Goal: Task Accomplishment & Management: Manage account settings

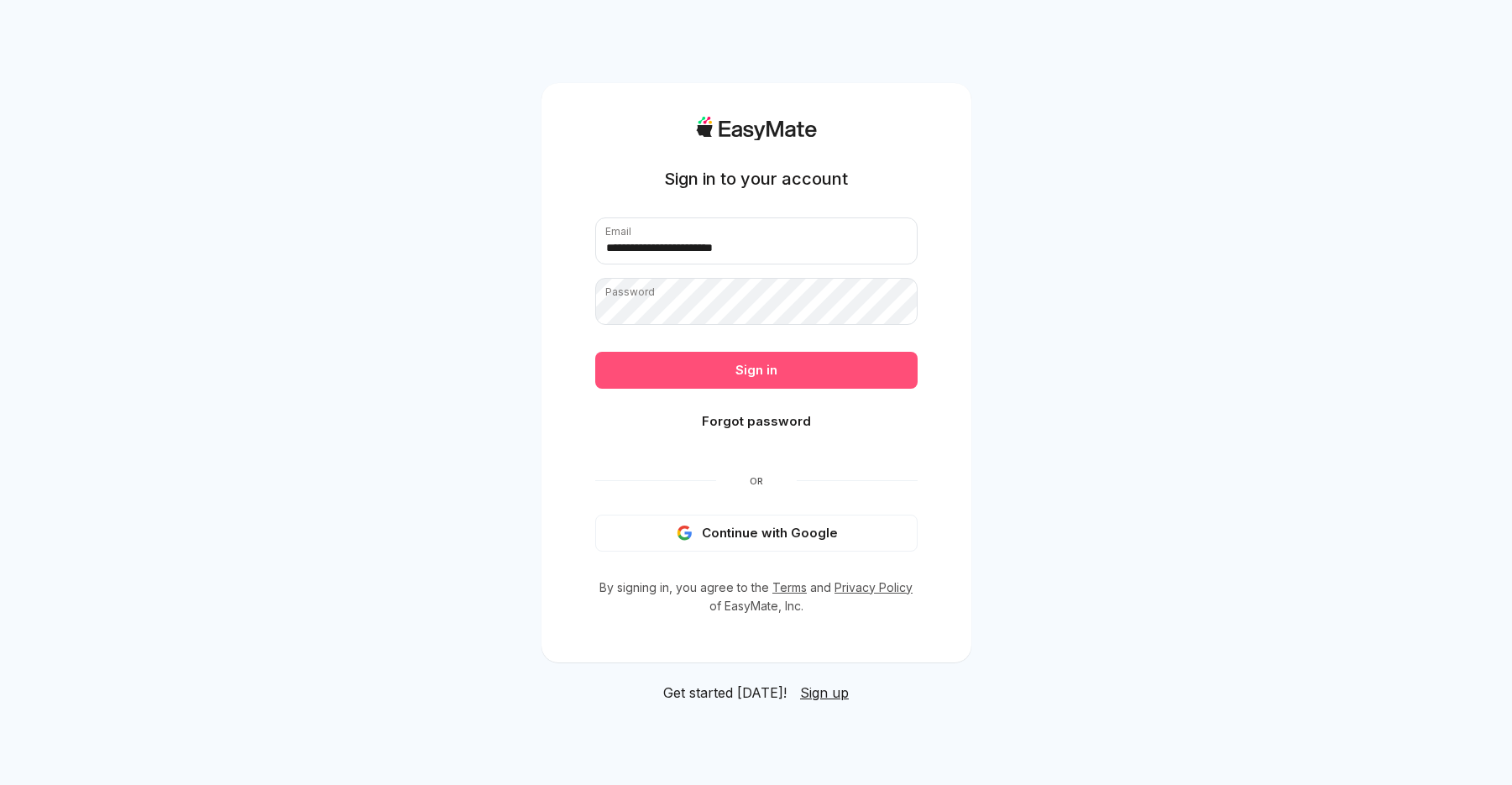
click at [820, 368] on button "Sign in" at bounding box center [756, 371] width 322 height 37
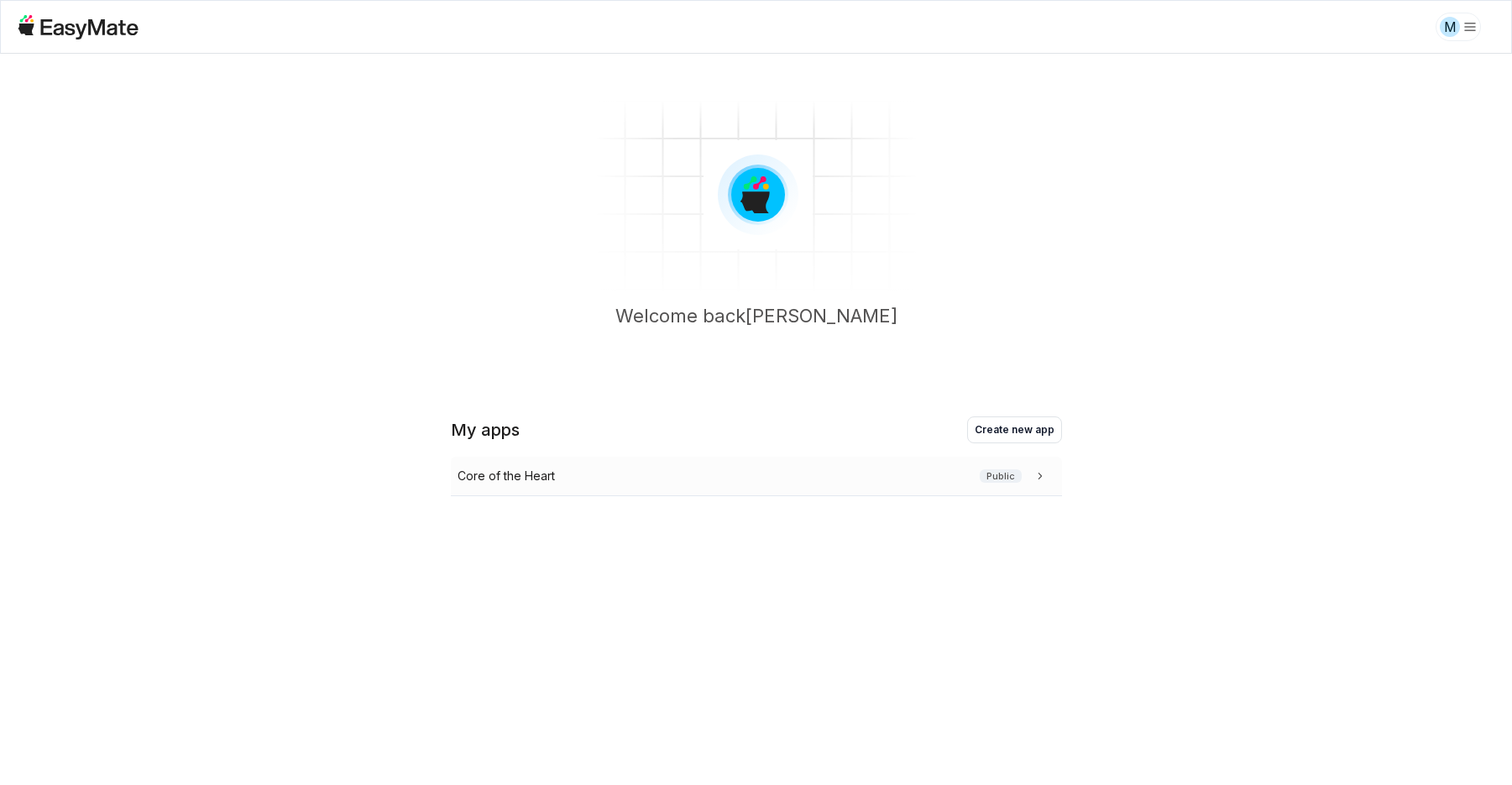
click at [709, 461] on div "Core of the Heart Public" at bounding box center [756, 476] width 611 height 39
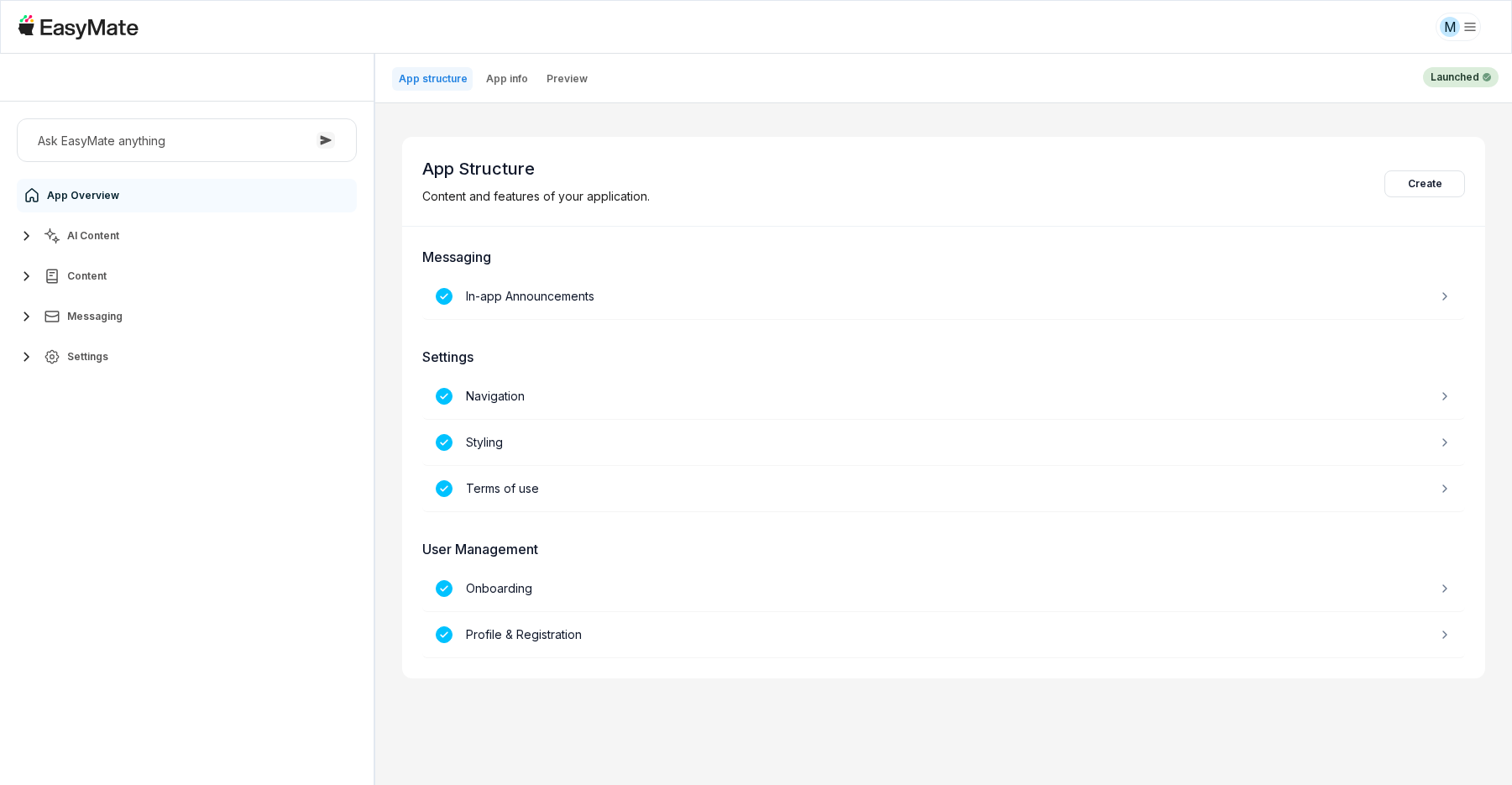
click at [28, 274] on icon "button" at bounding box center [26, 276] width 20 height 20
click at [24, 231] on icon "button" at bounding box center [26, 235] width 6 height 9
click at [104, 308] on span "Knowledge Vaults" at bounding box center [114, 310] width 91 height 14
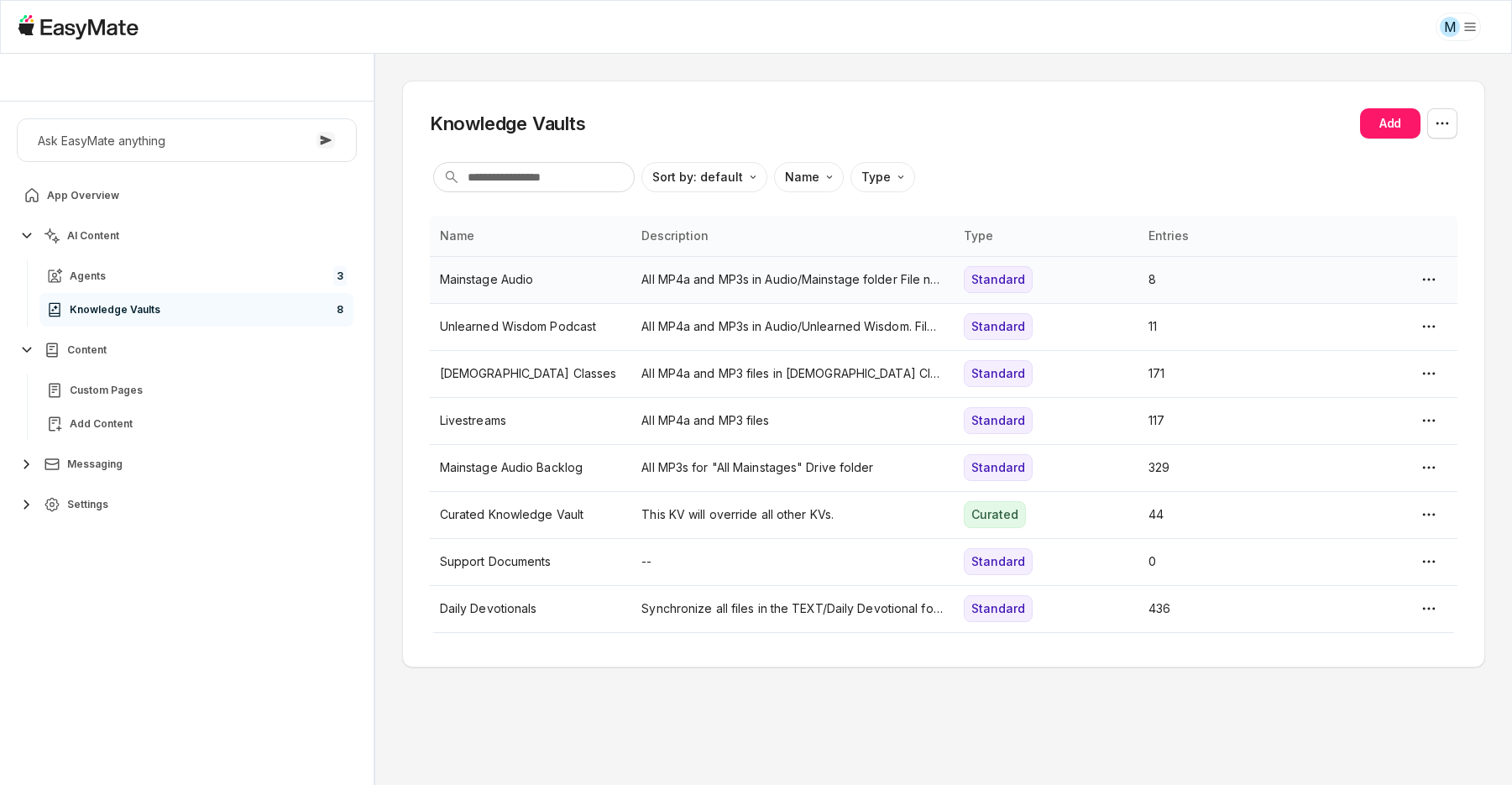
click at [520, 280] on p "Mainstage Audio" at bounding box center [531, 279] width 182 height 19
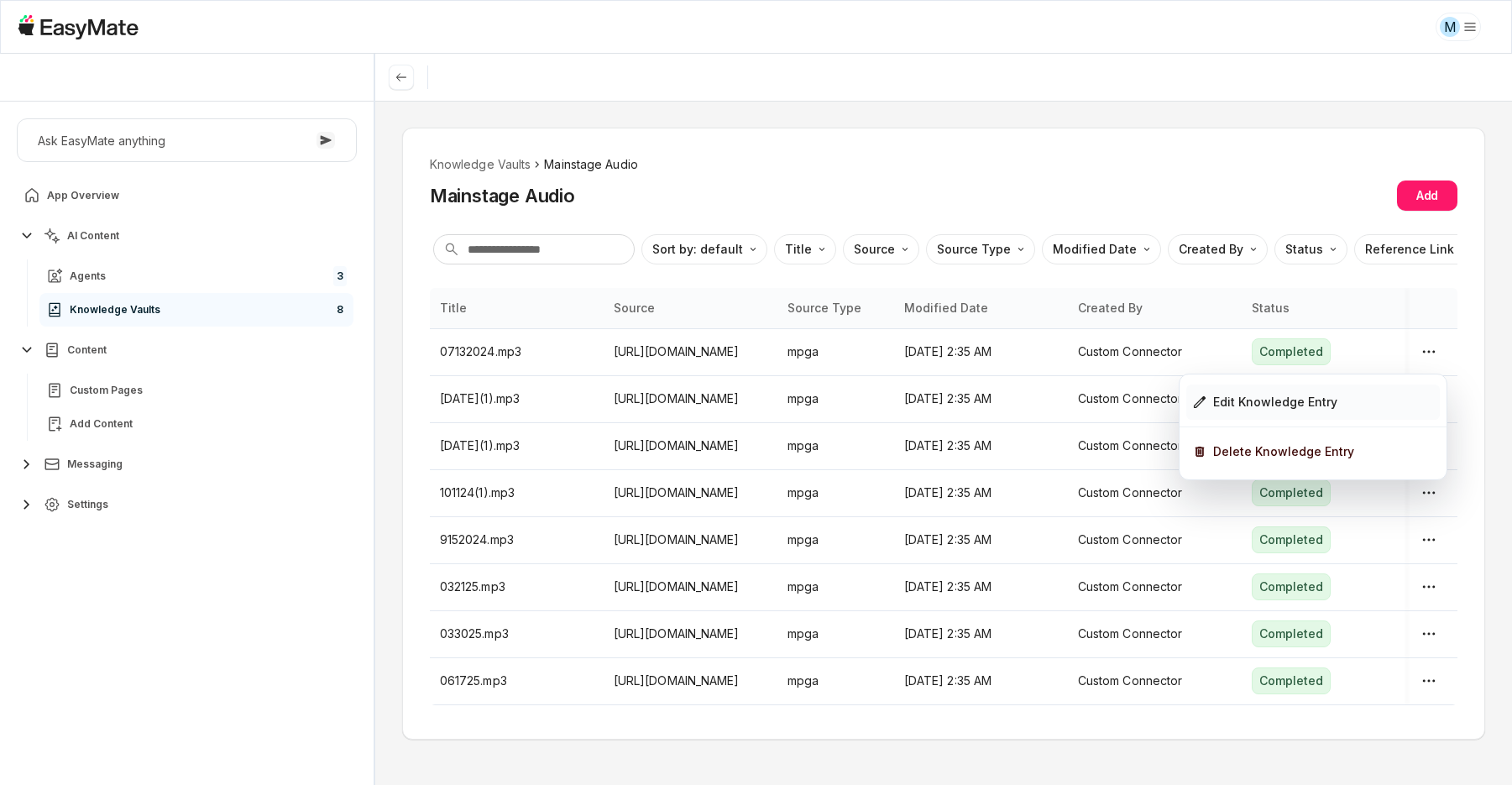
click at [1289, 396] on div "Edit Knowledge Entry" at bounding box center [1274, 402] width 124 height 19
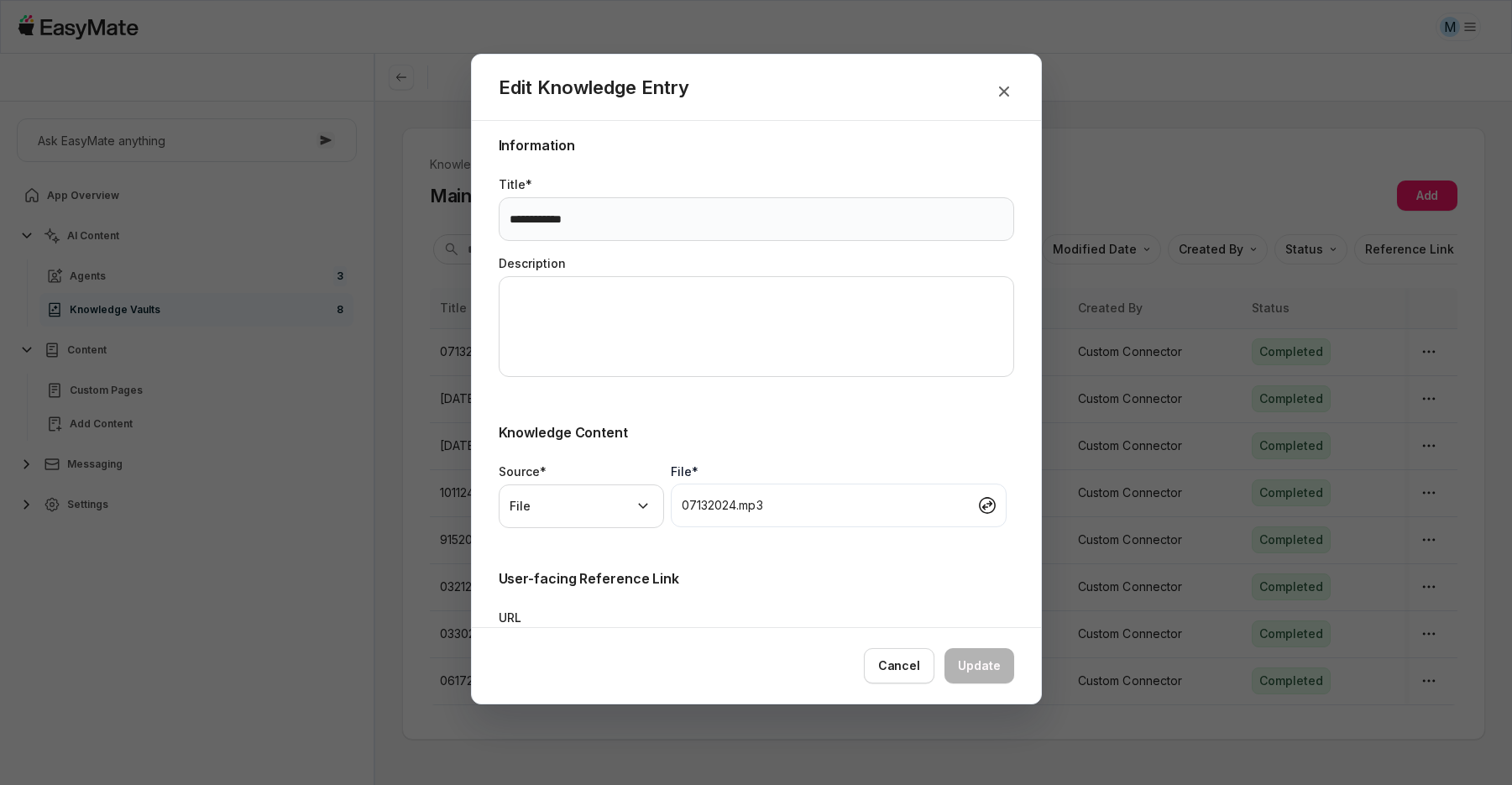
scroll to position [286, 0]
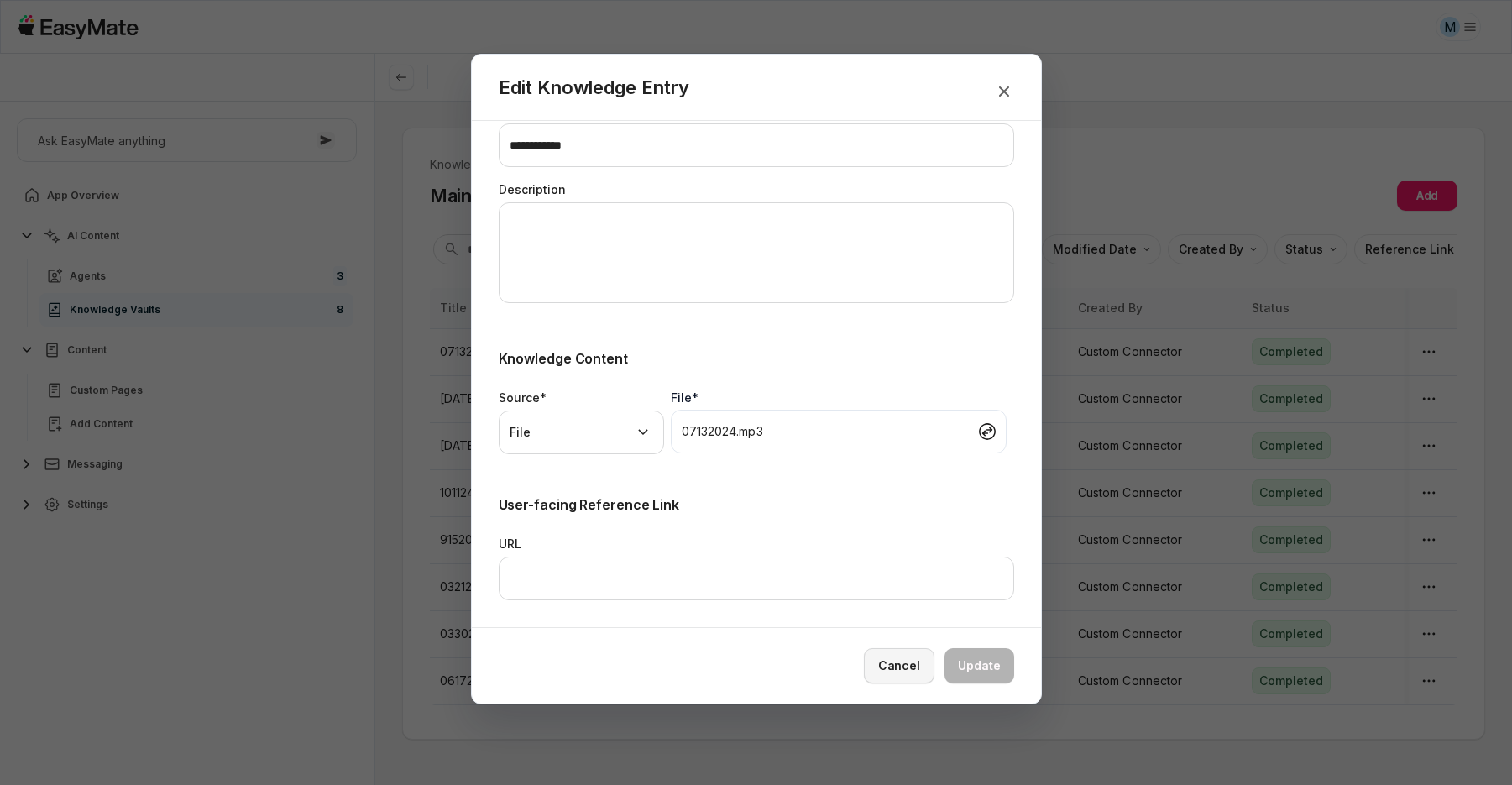
click at [905, 664] on button "Cancel" at bounding box center [898, 665] width 70 height 35
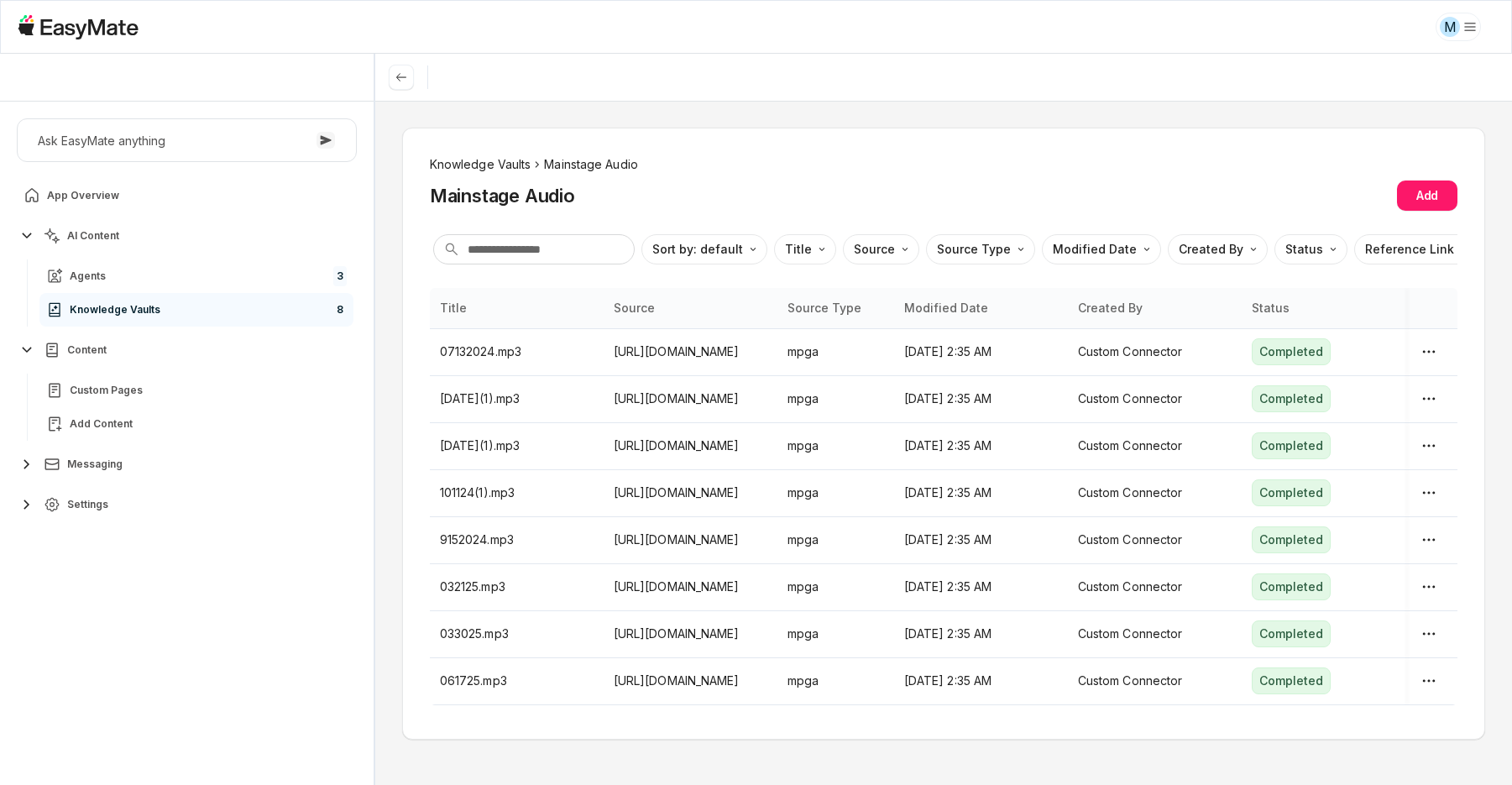
click at [487, 158] on li "Knowledge Vaults" at bounding box center [481, 164] width 101 height 19
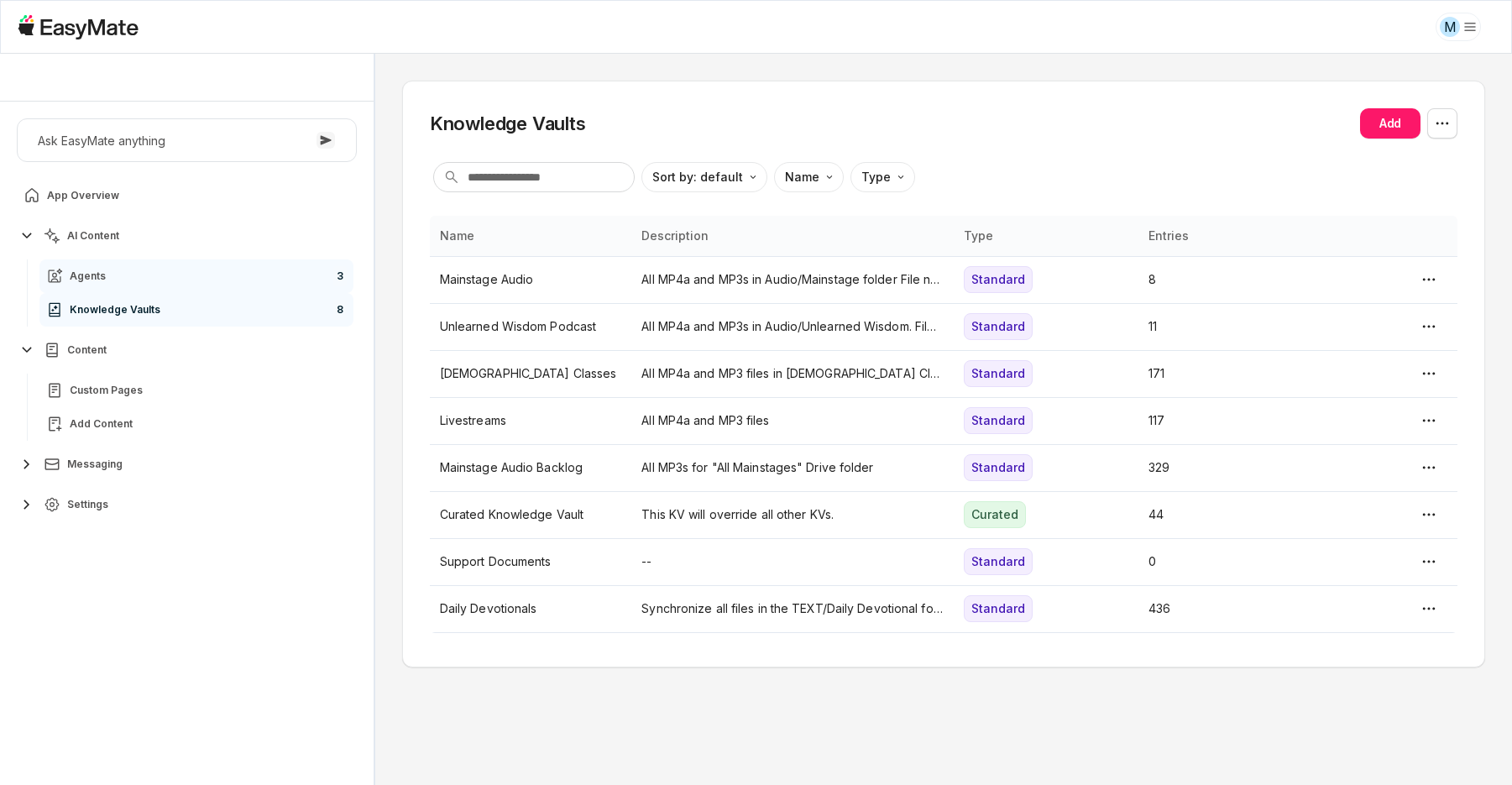
click at [127, 274] on link "Agents 3" at bounding box center [196, 276] width 314 height 33
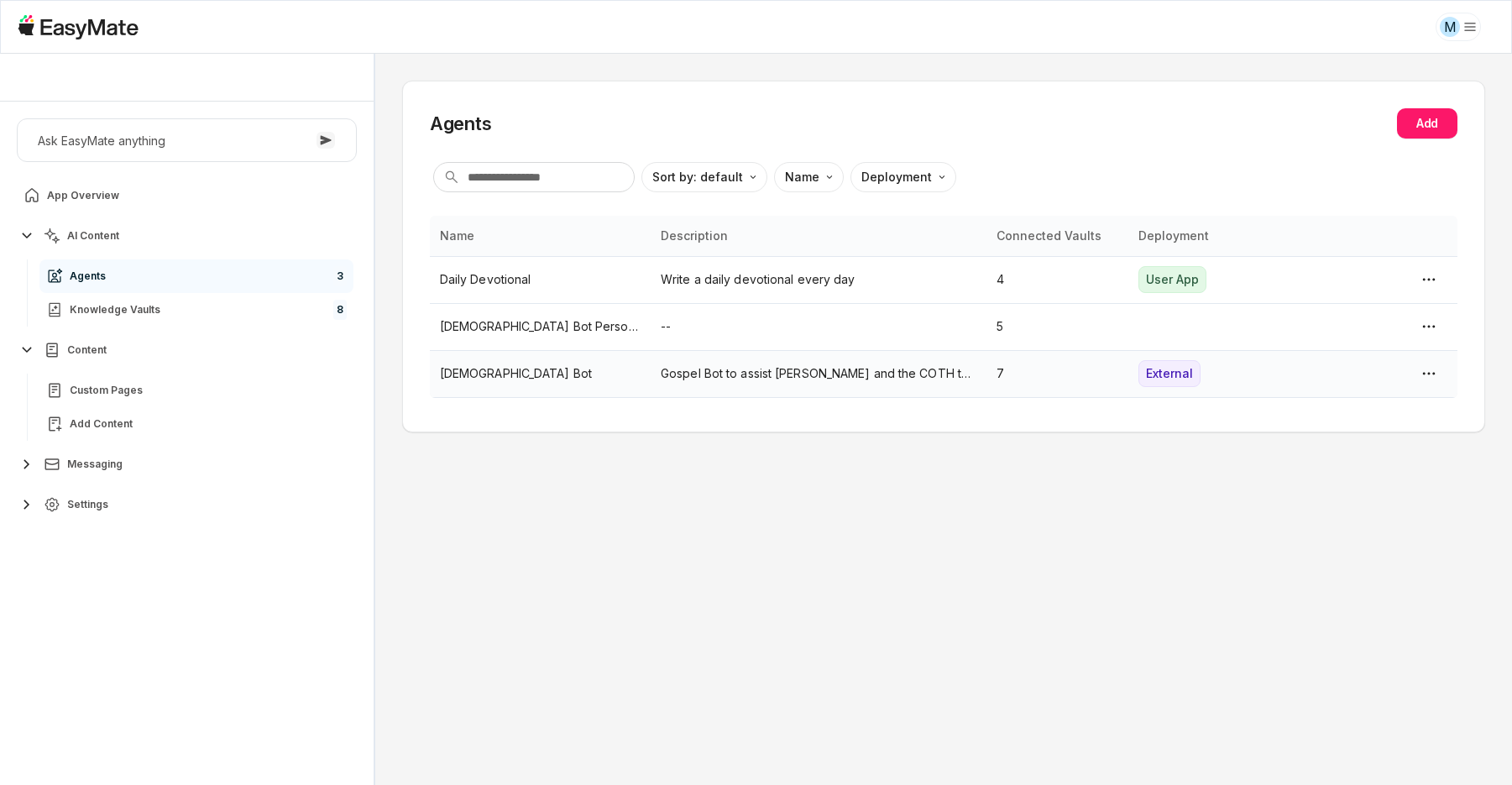
click at [469, 372] on p "[DEMOGRAPHIC_DATA] Bot" at bounding box center [540, 373] width 201 height 19
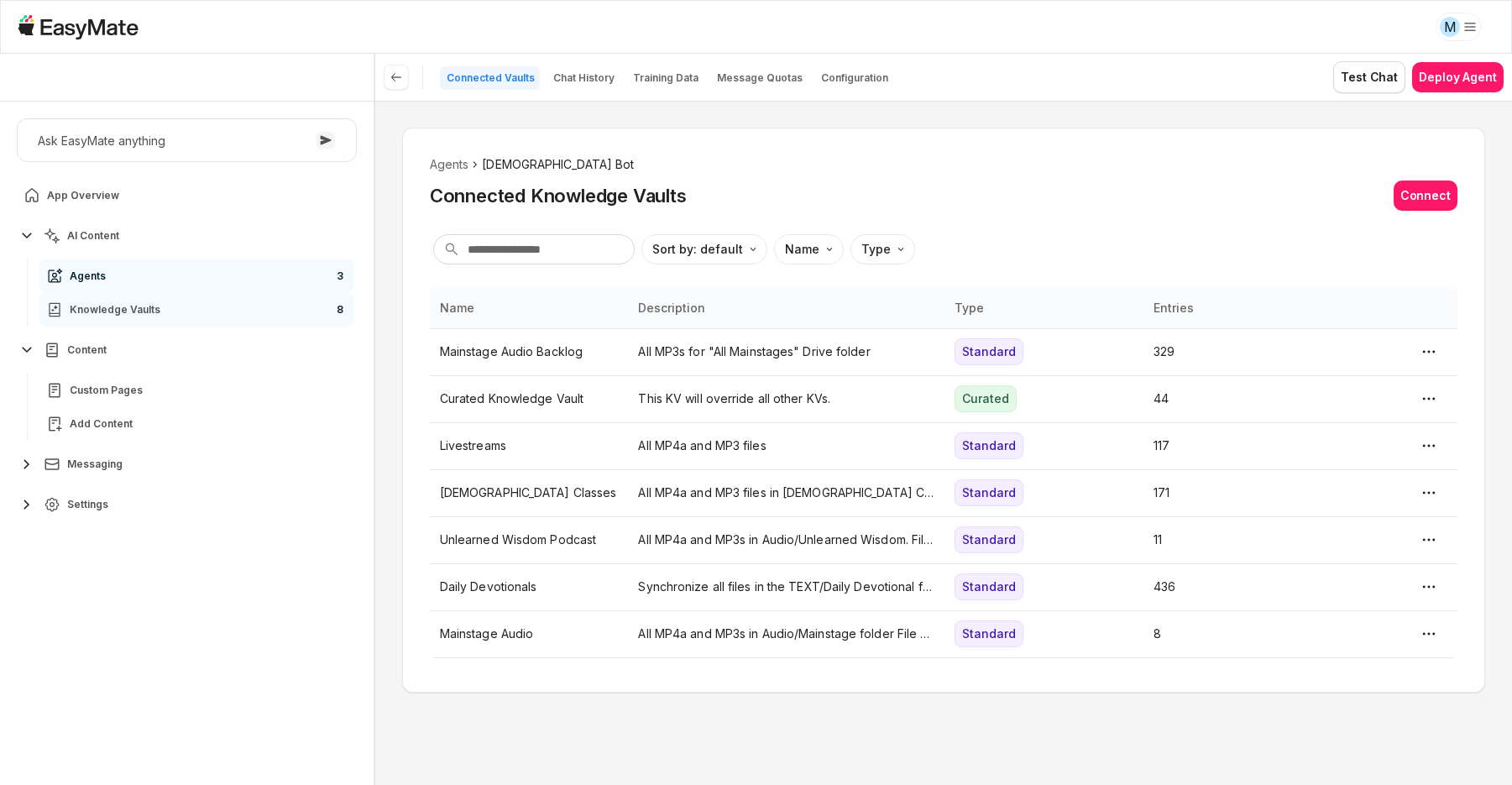
click at [226, 297] on link "Knowledge Vaults 8" at bounding box center [196, 309] width 314 height 33
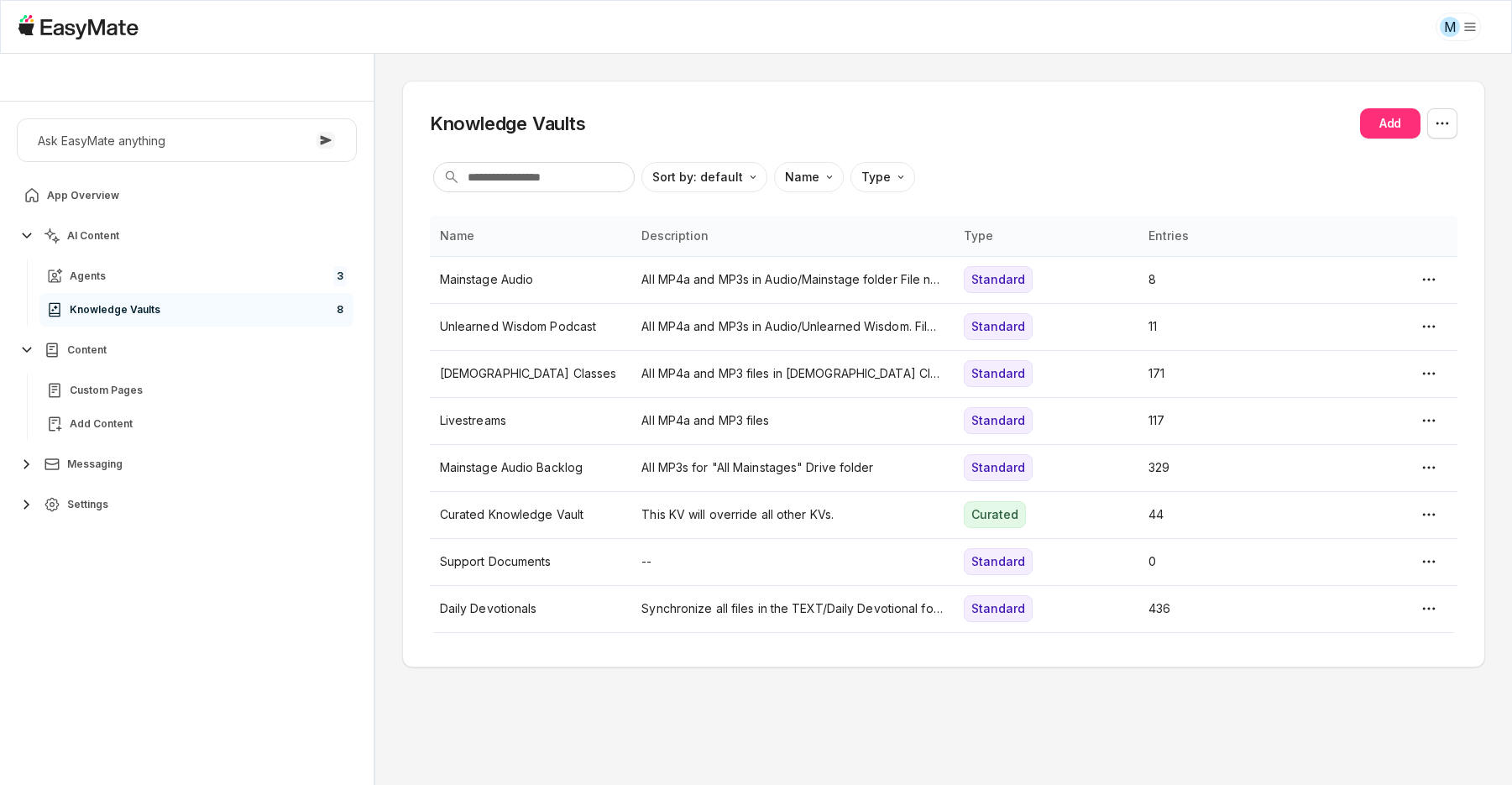
click at [1375, 120] on button "Add" at bounding box center [1390, 123] width 60 height 30
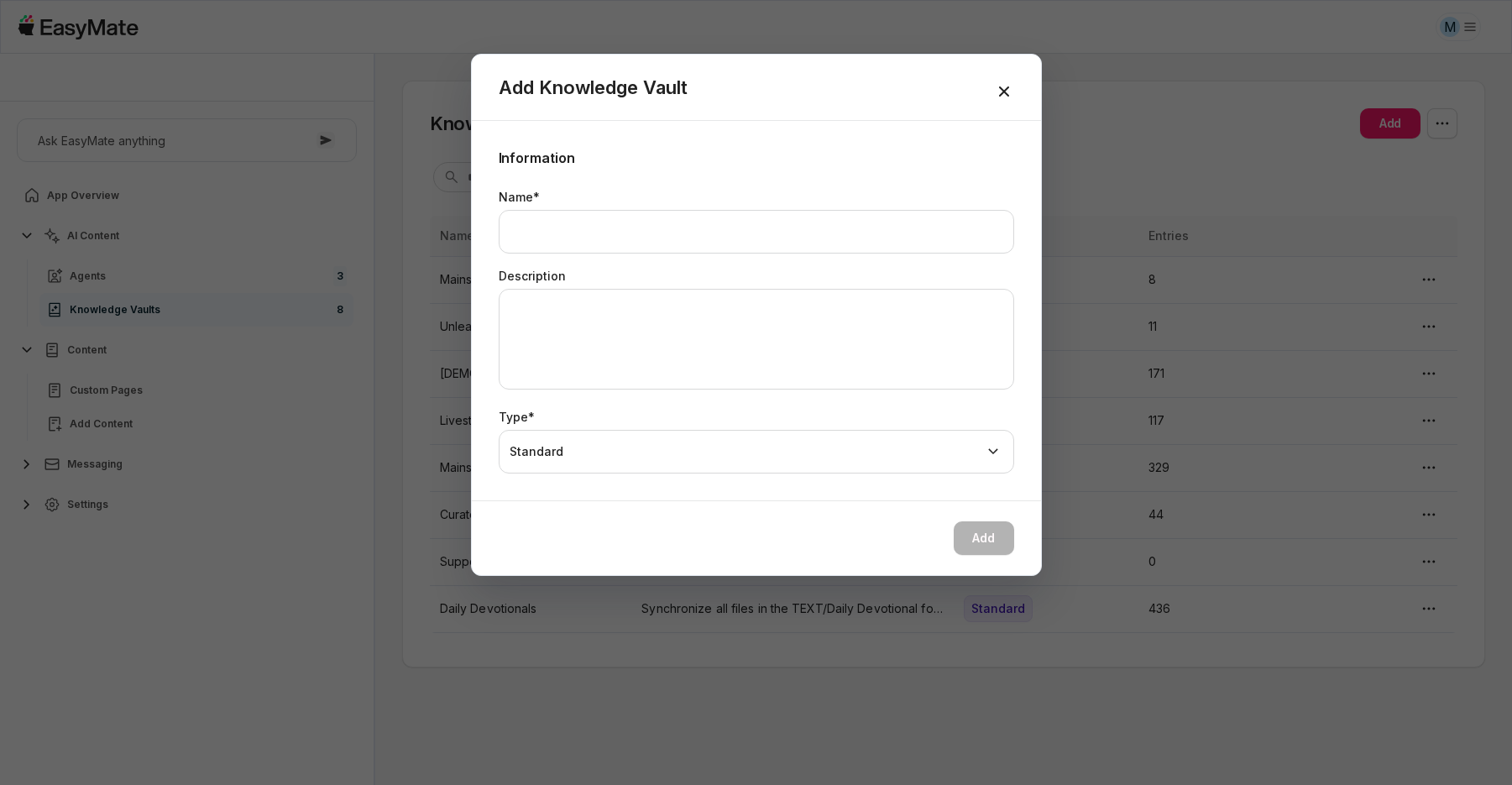
click at [1011, 94] on icon "button" at bounding box center [1004, 91] width 20 height 20
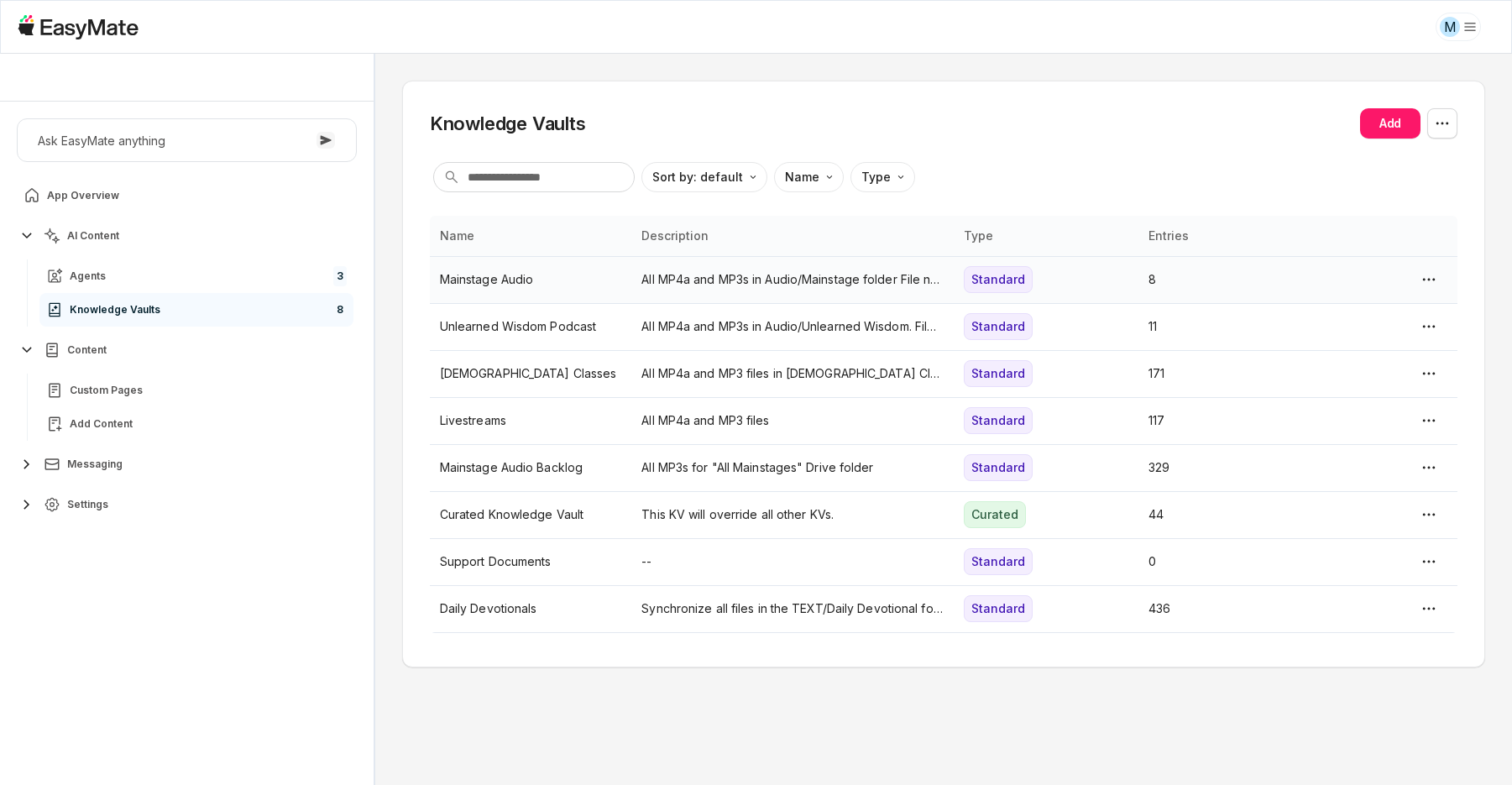
click at [598, 287] on p "Mainstage Audio" at bounding box center [531, 279] width 182 height 19
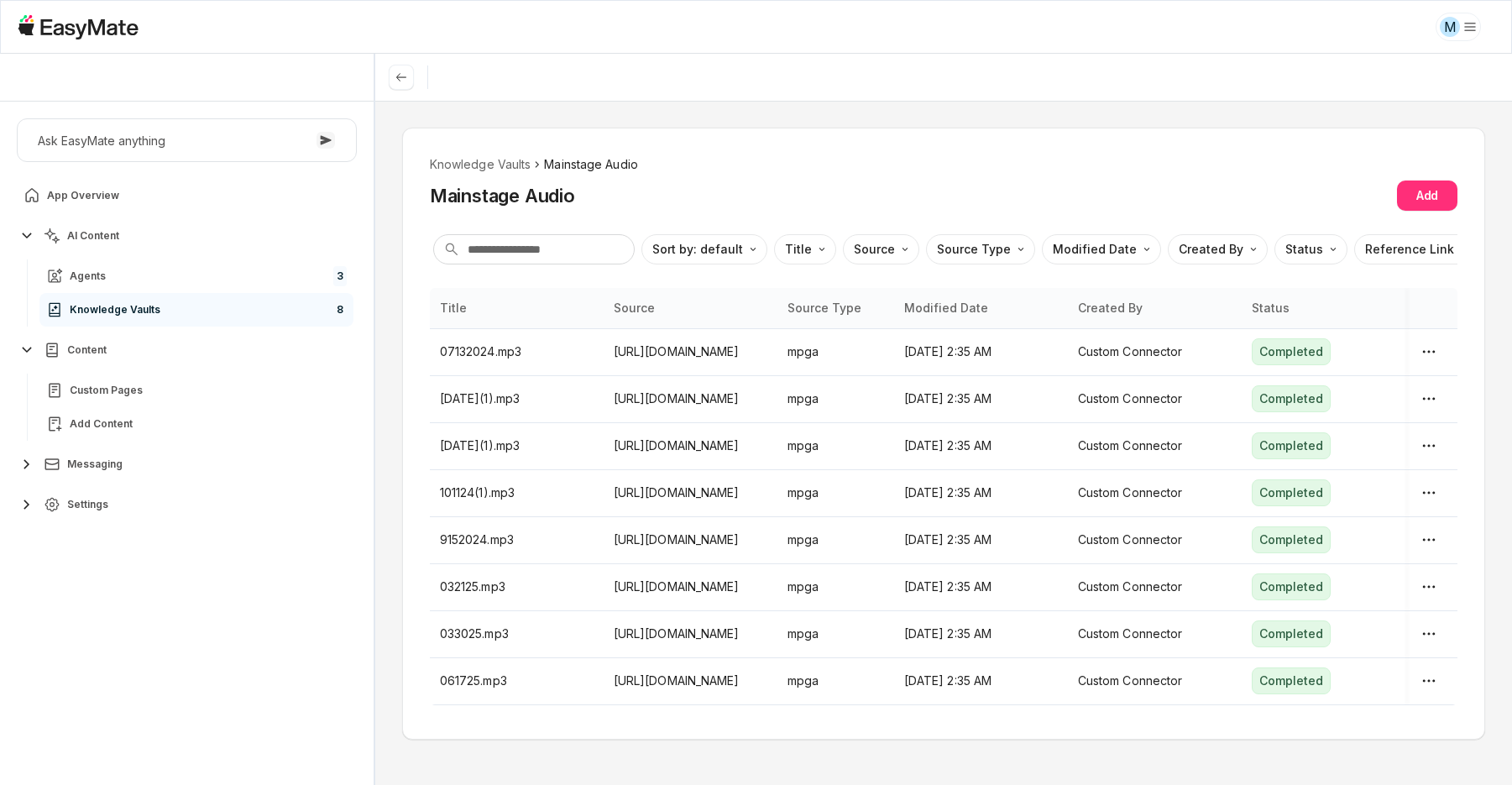
click at [1434, 189] on button "Add" at bounding box center [1427, 195] width 60 height 30
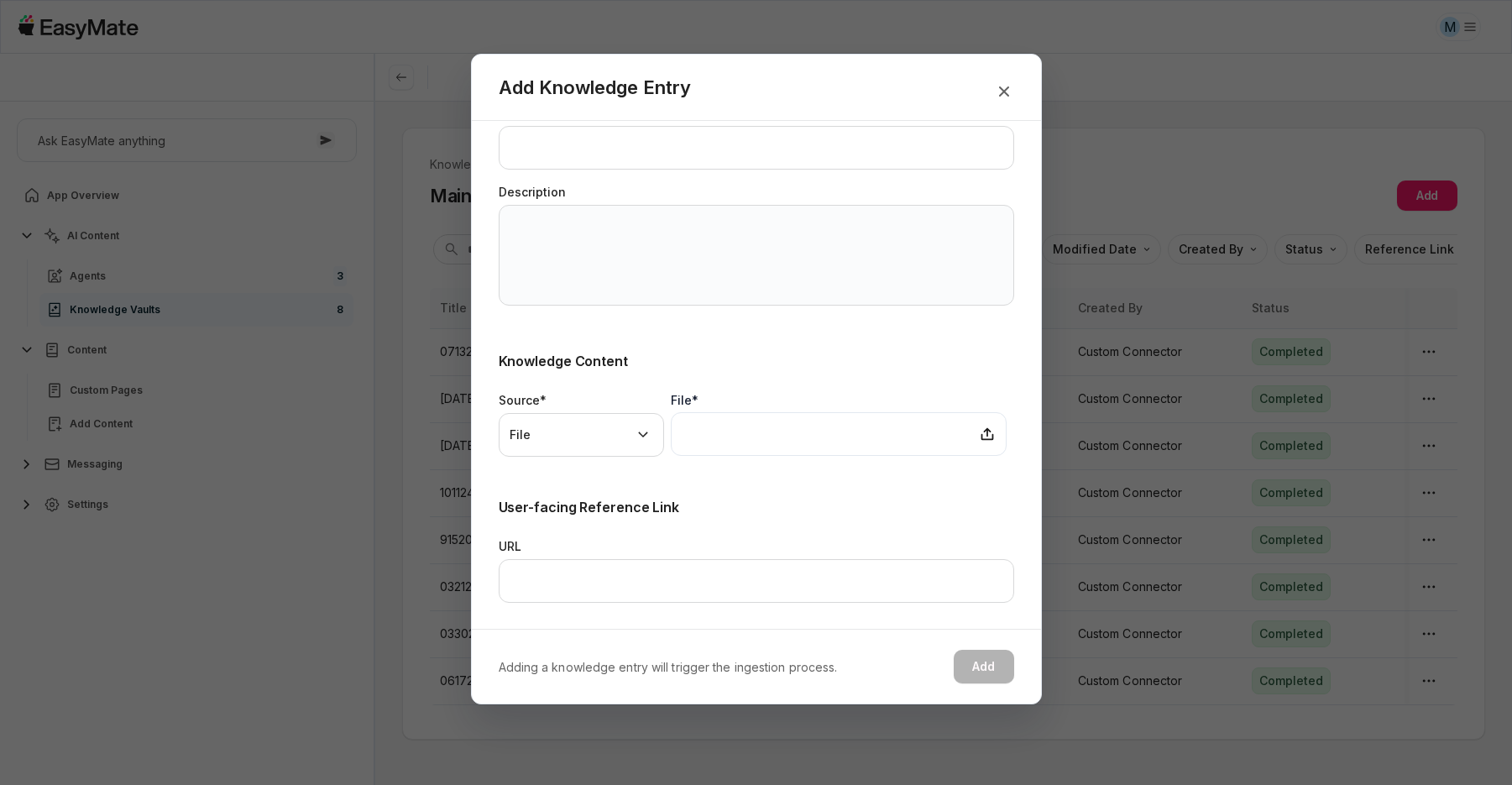
scroll to position [85, 0]
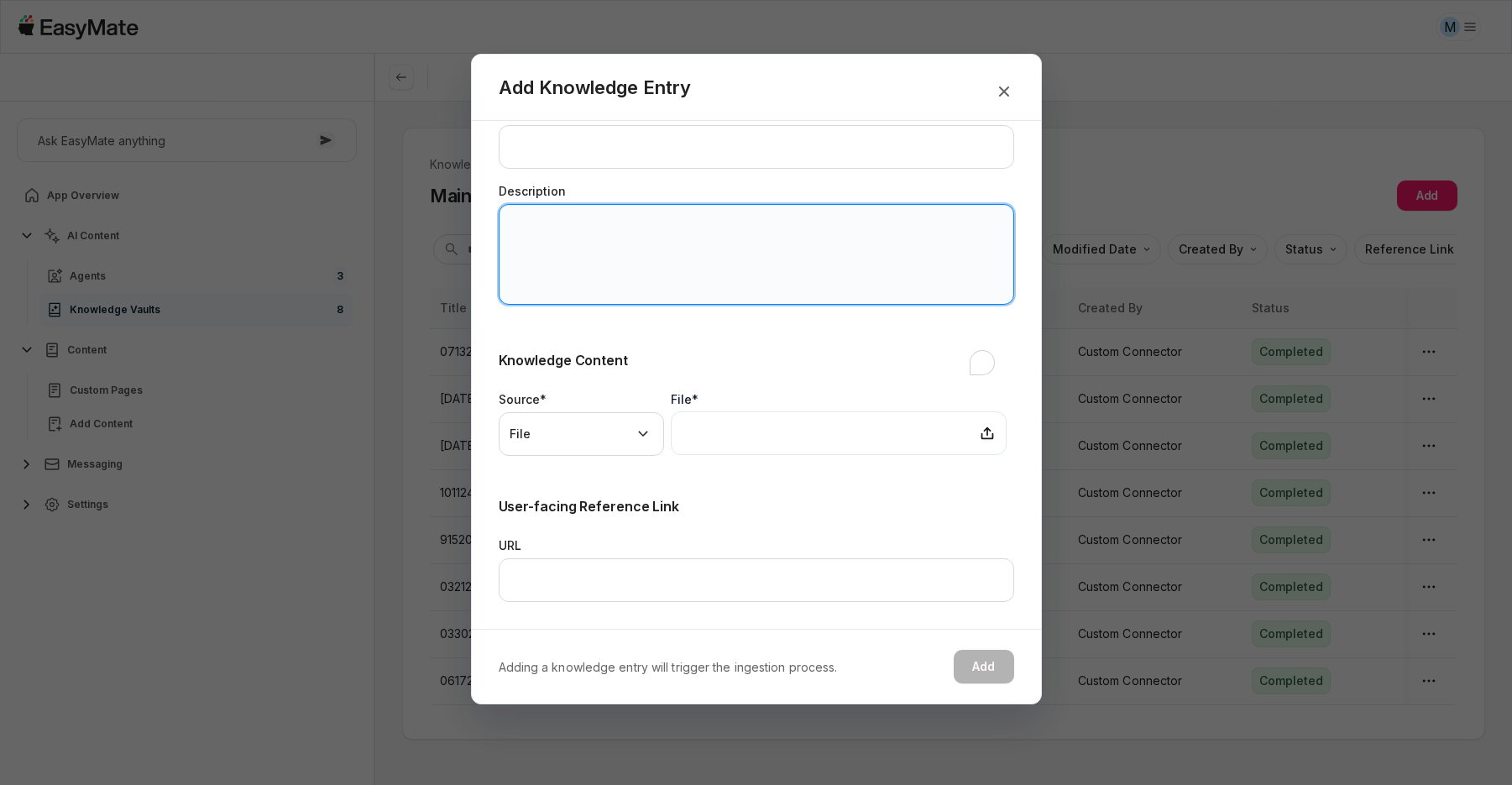
click at [662, 251] on textarea "Description" at bounding box center [756, 254] width 515 height 100
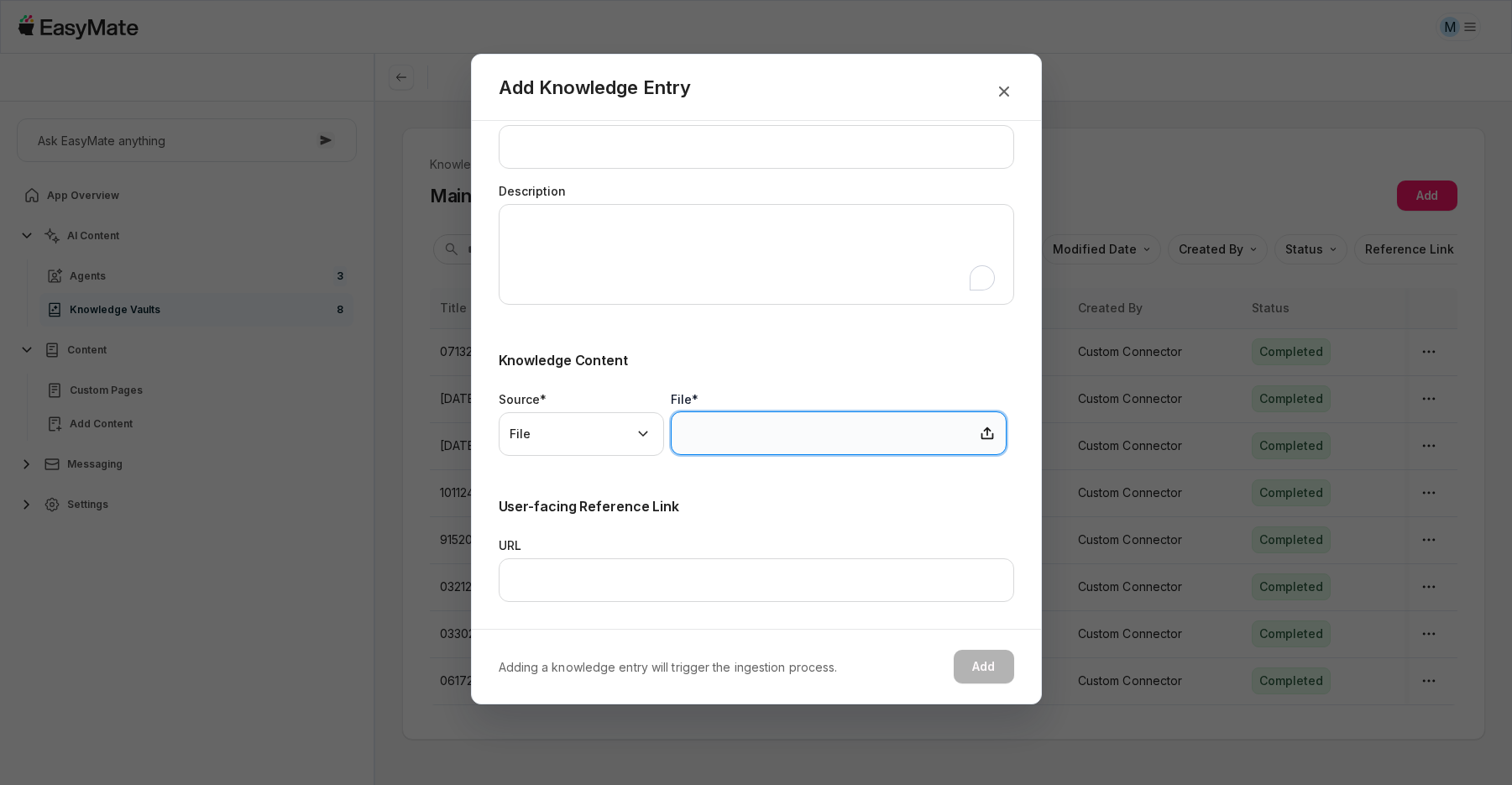
click at [743, 431] on button "button" at bounding box center [838, 433] width 336 height 44
click at [1003, 100] on icon "button" at bounding box center [1004, 91] width 20 height 20
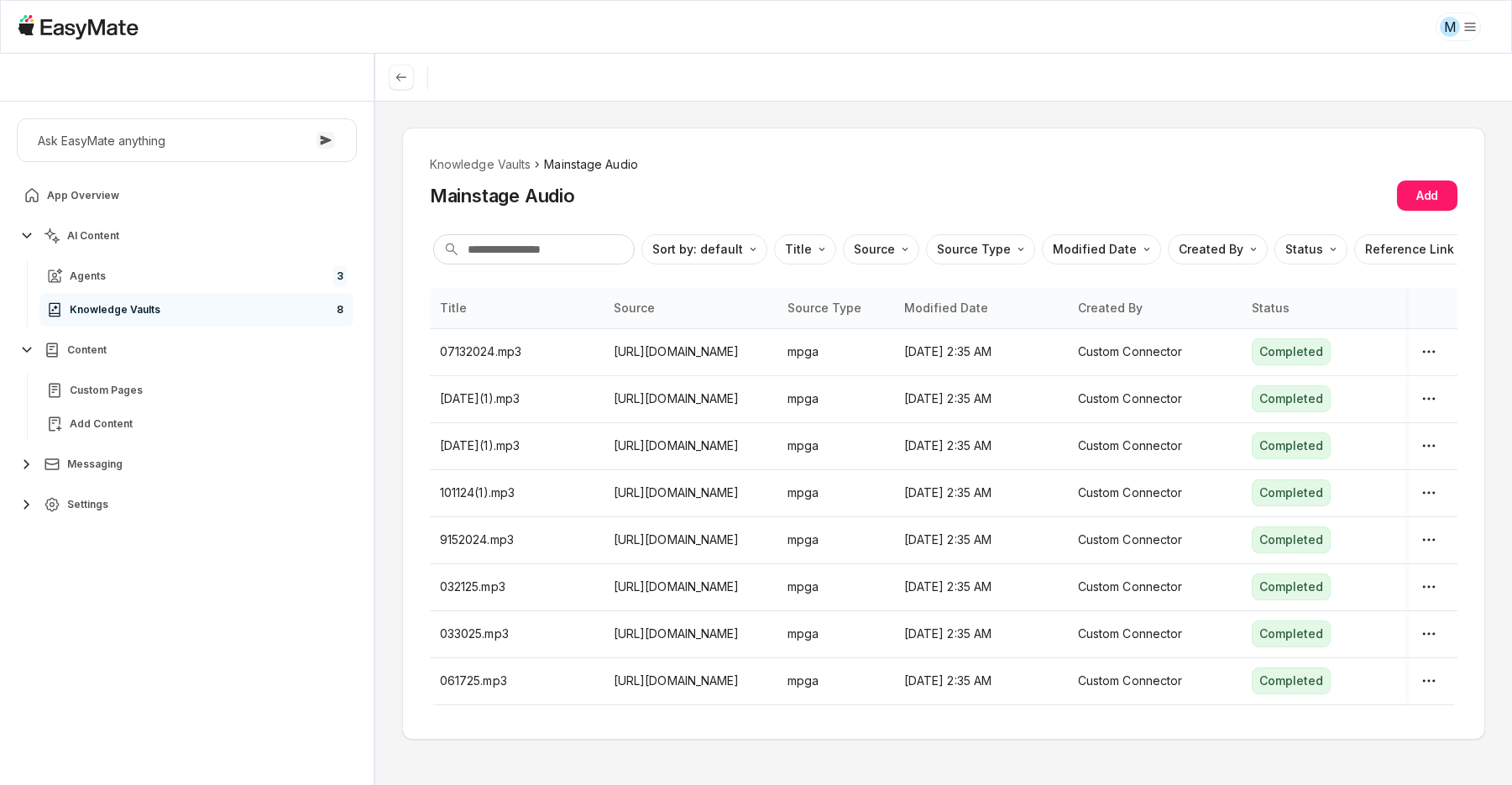
click at [202, 311] on link "Knowledge Vaults 8" at bounding box center [196, 309] width 314 height 33
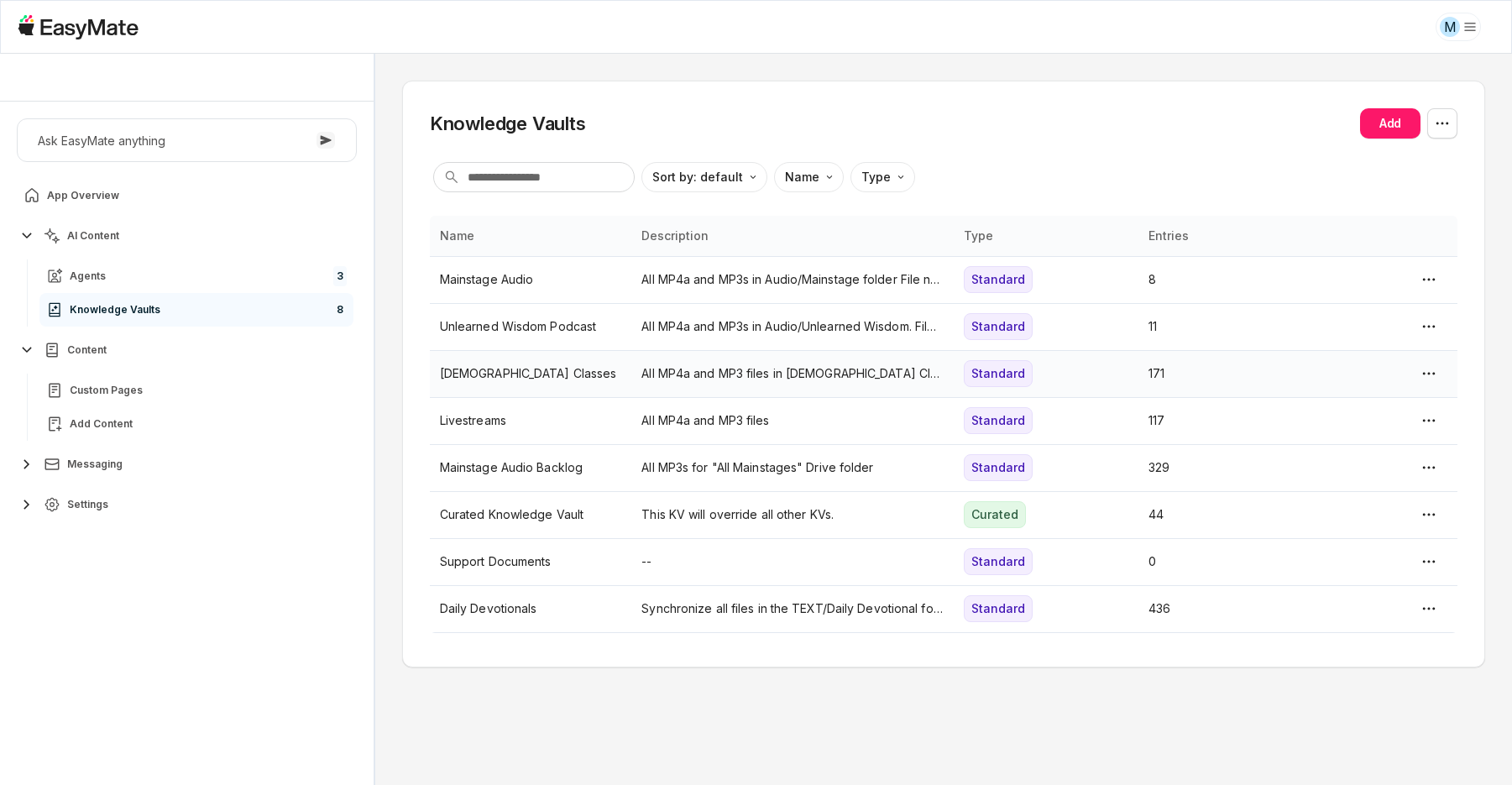
click at [492, 351] on td "[DEMOGRAPHIC_DATA] Classes" at bounding box center [531, 373] width 202 height 47
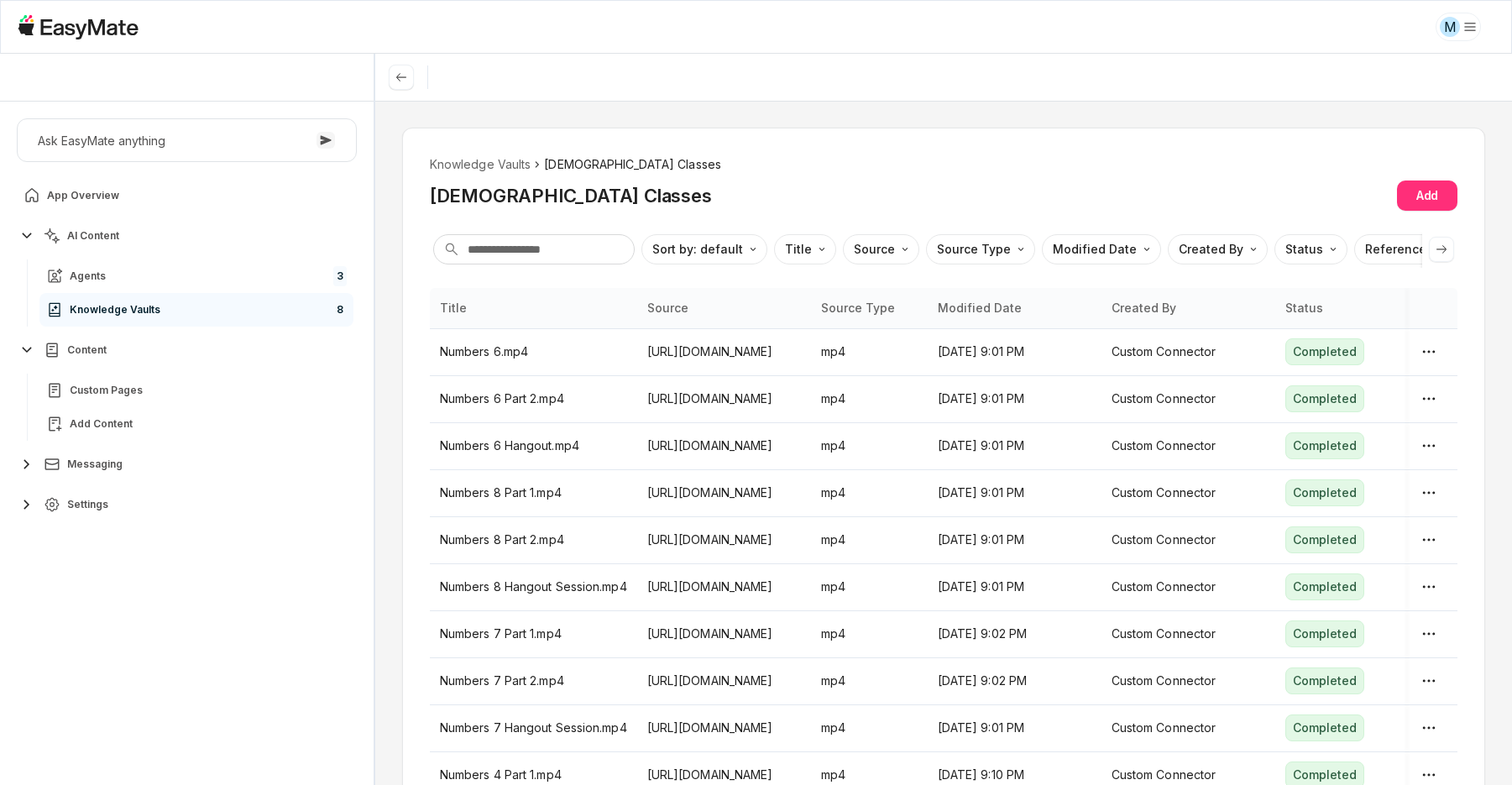
click at [1413, 188] on button "Add" at bounding box center [1427, 195] width 60 height 30
type textarea "*"
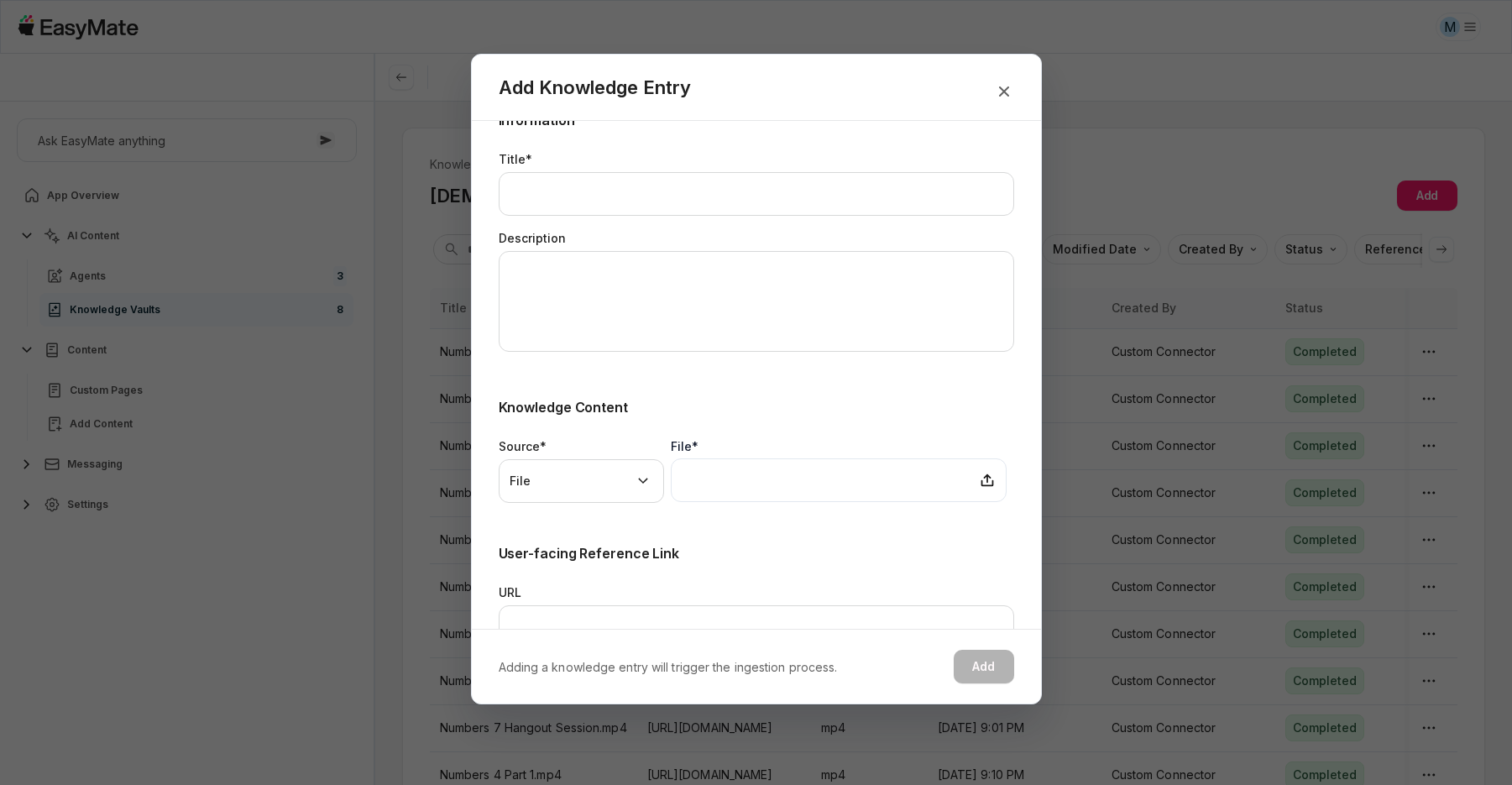
scroll to position [85, 0]
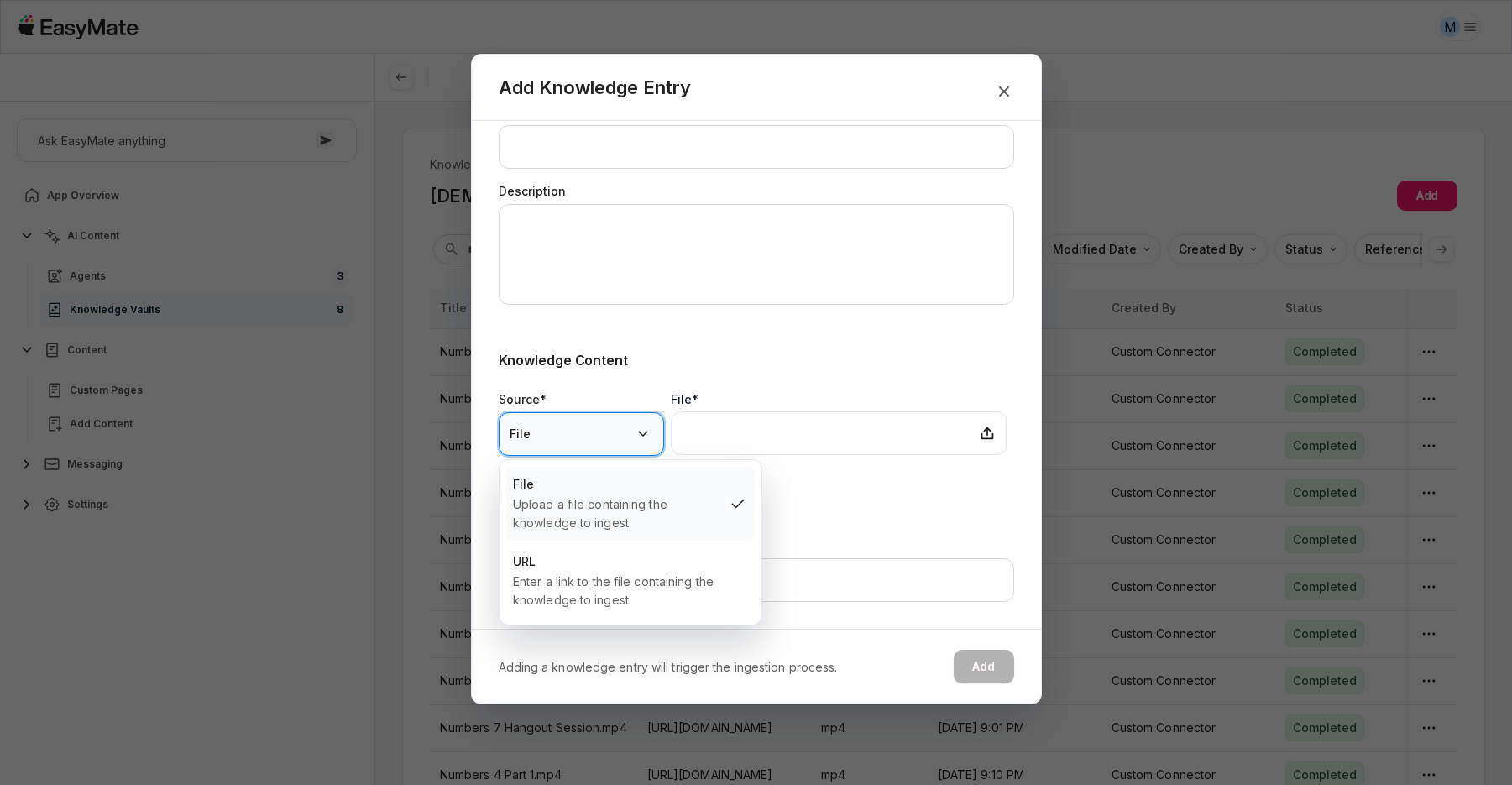
click at [622, 429] on body "M Core of the Heart Ask EasyMate anything App Overview AI Content Agents 3 Know…" at bounding box center [756, 392] width 1512 height 785
select select "***"
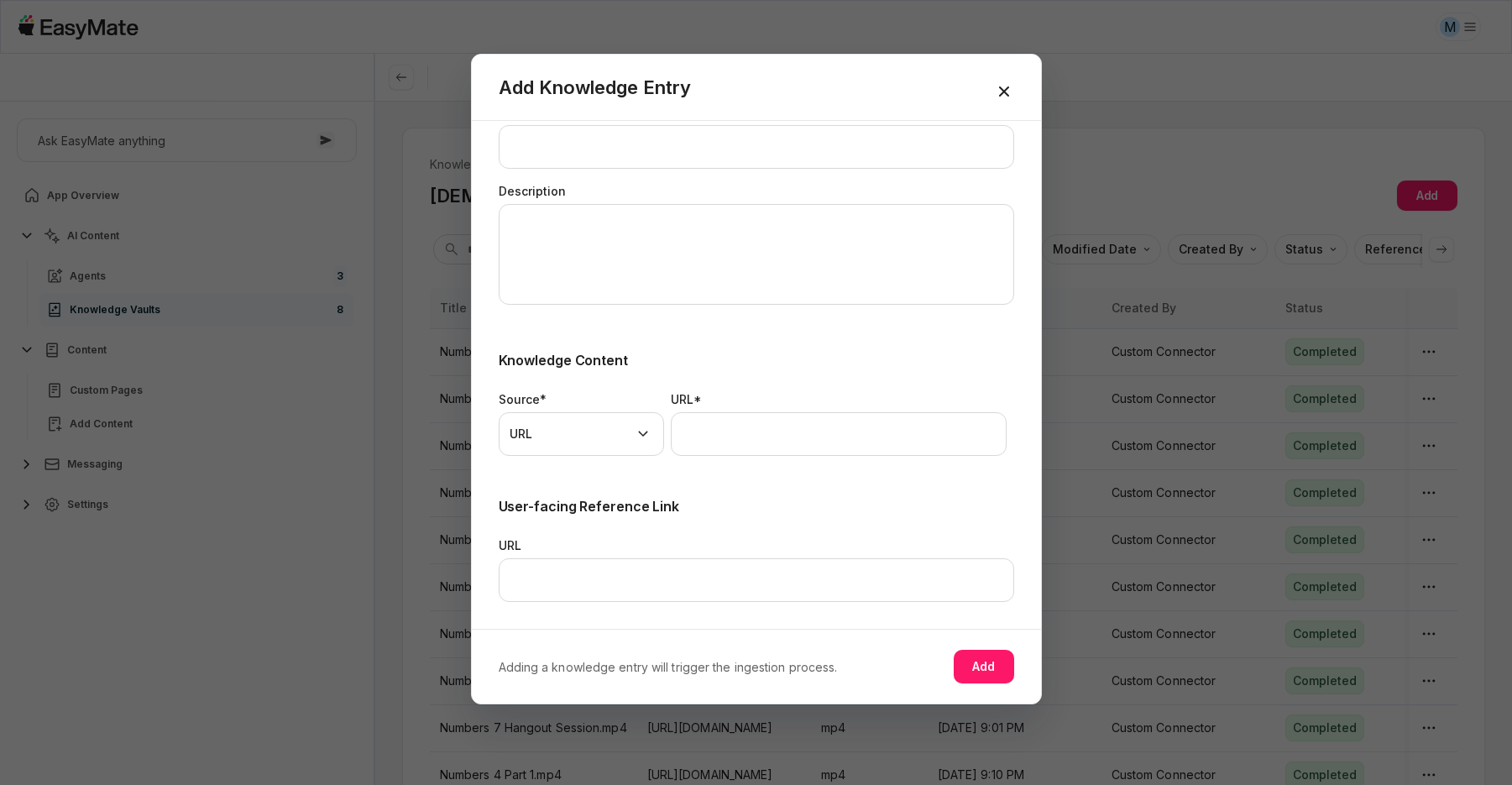
click at [1000, 87] on icon "button" at bounding box center [1003, 92] width 10 height 10
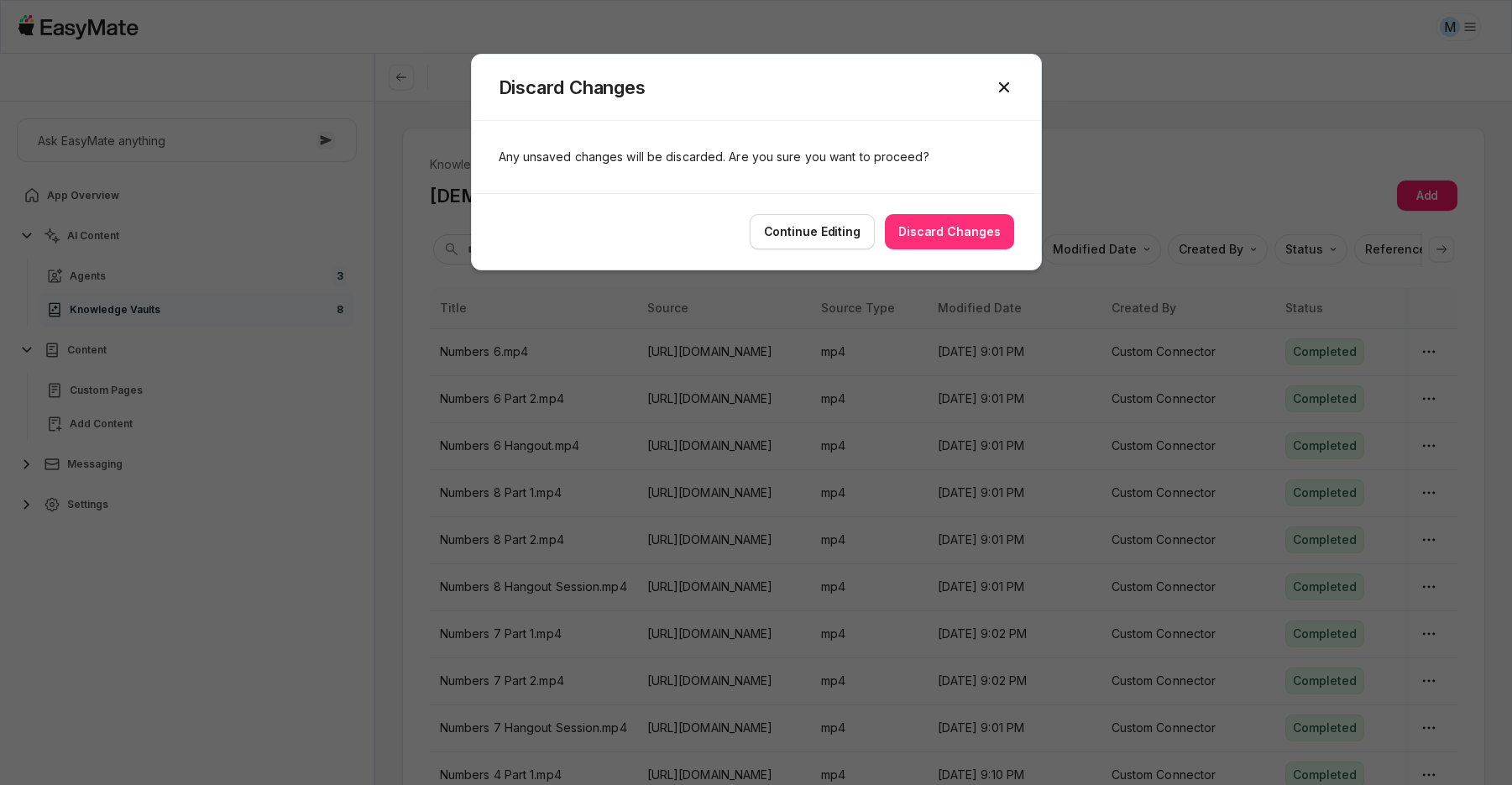
click at [919, 227] on button "Discard Changes" at bounding box center [949, 231] width 130 height 35
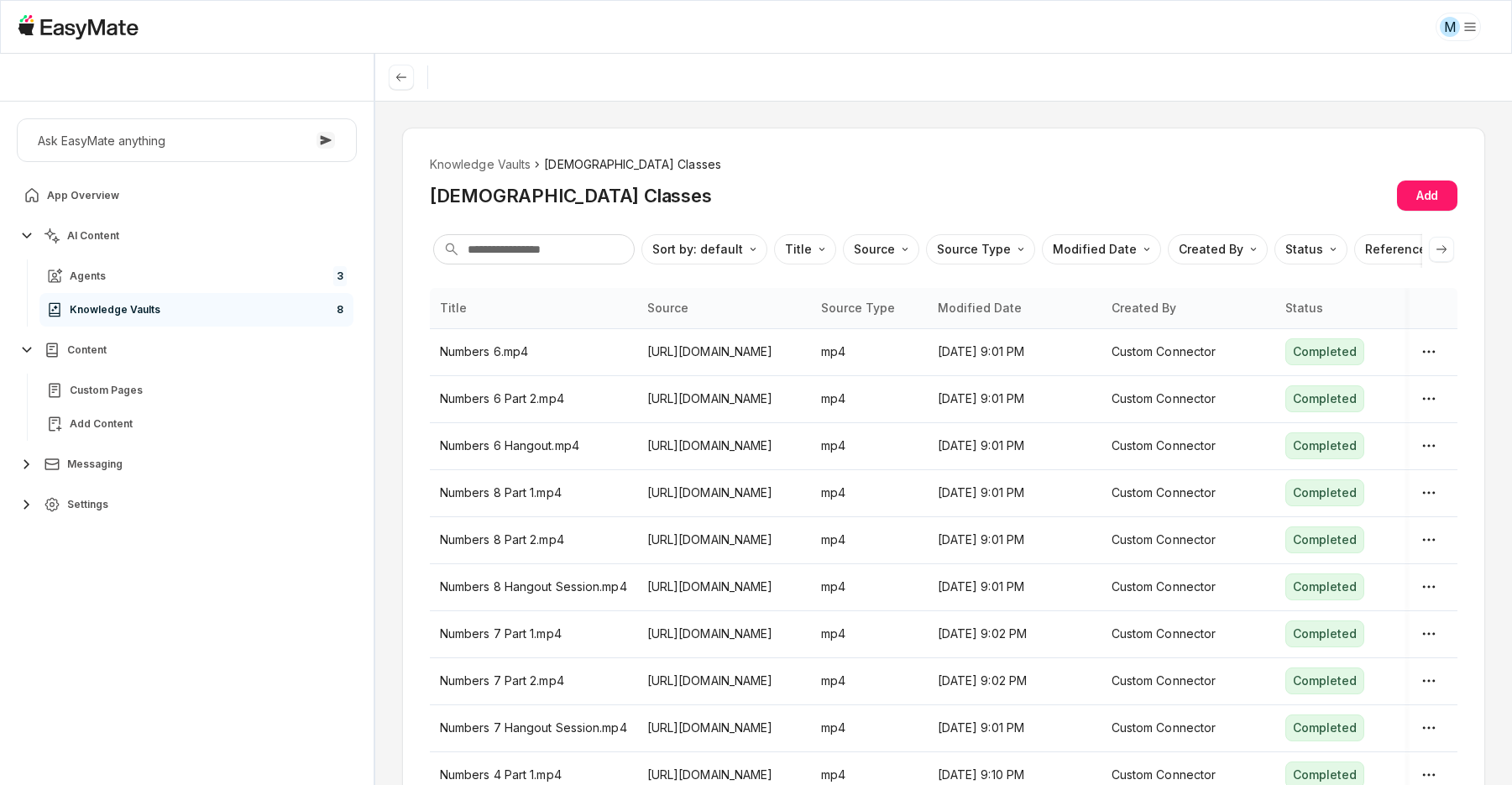
click at [105, 508] on span "Settings" at bounding box center [88, 504] width 41 height 14
click at [100, 192] on span "App Overview" at bounding box center [83, 196] width 72 height 14
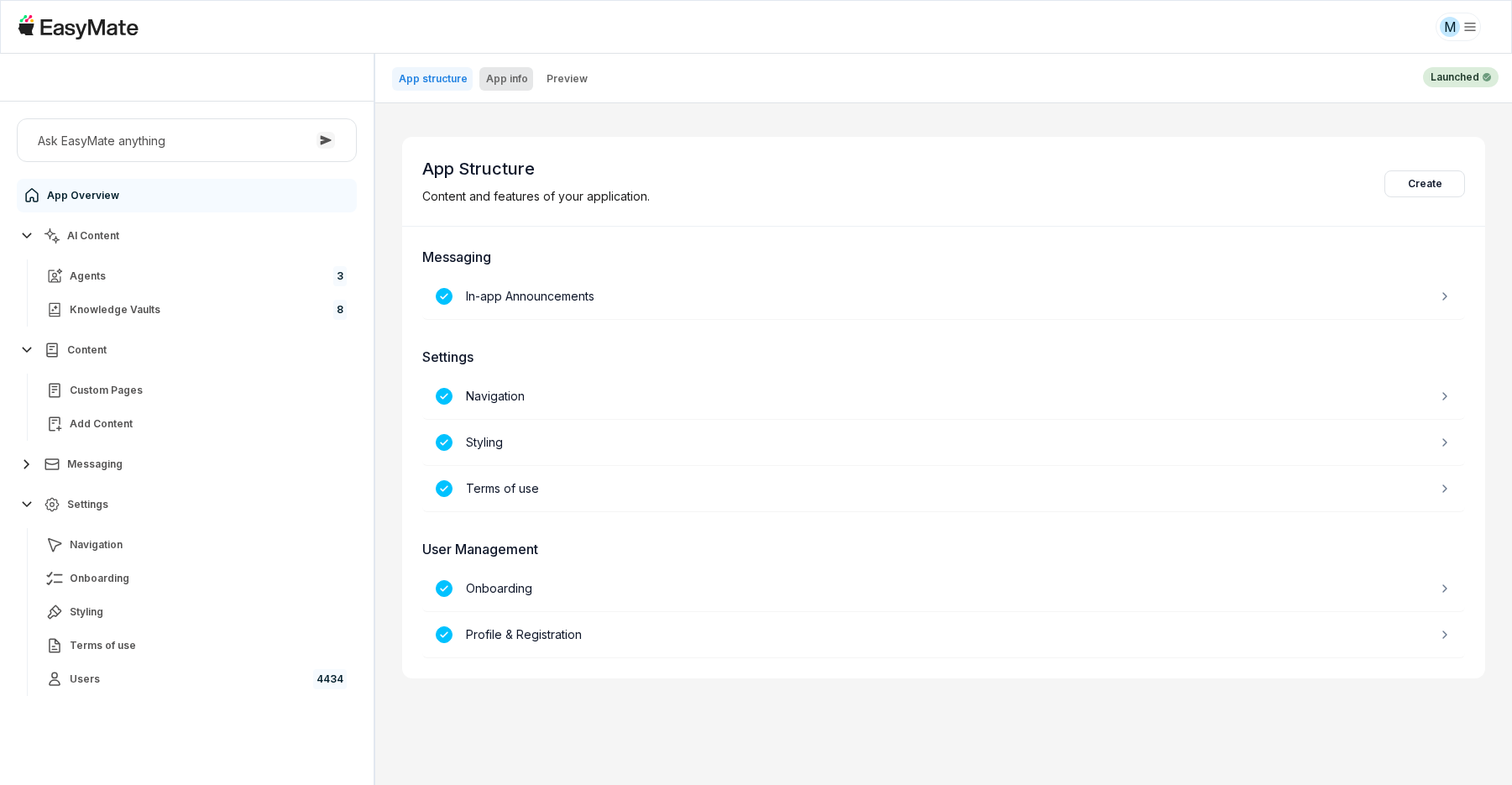
click at [507, 81] on p "App info" at bounding box center [506, 79] width 42 height 14
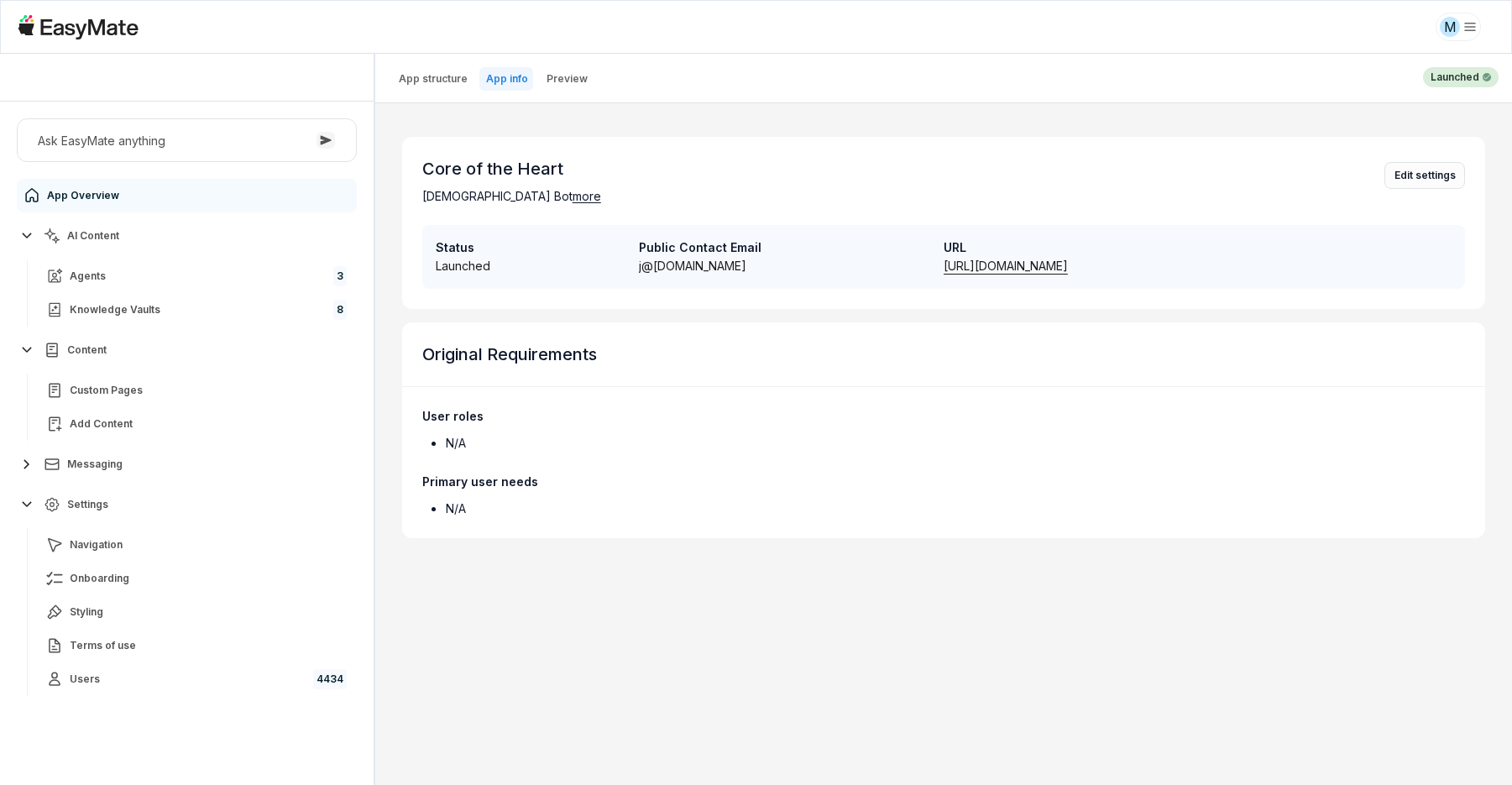
click at [1398, 174] on button "Edit settings" at bounding box center [1424, 176] width 81 height 27
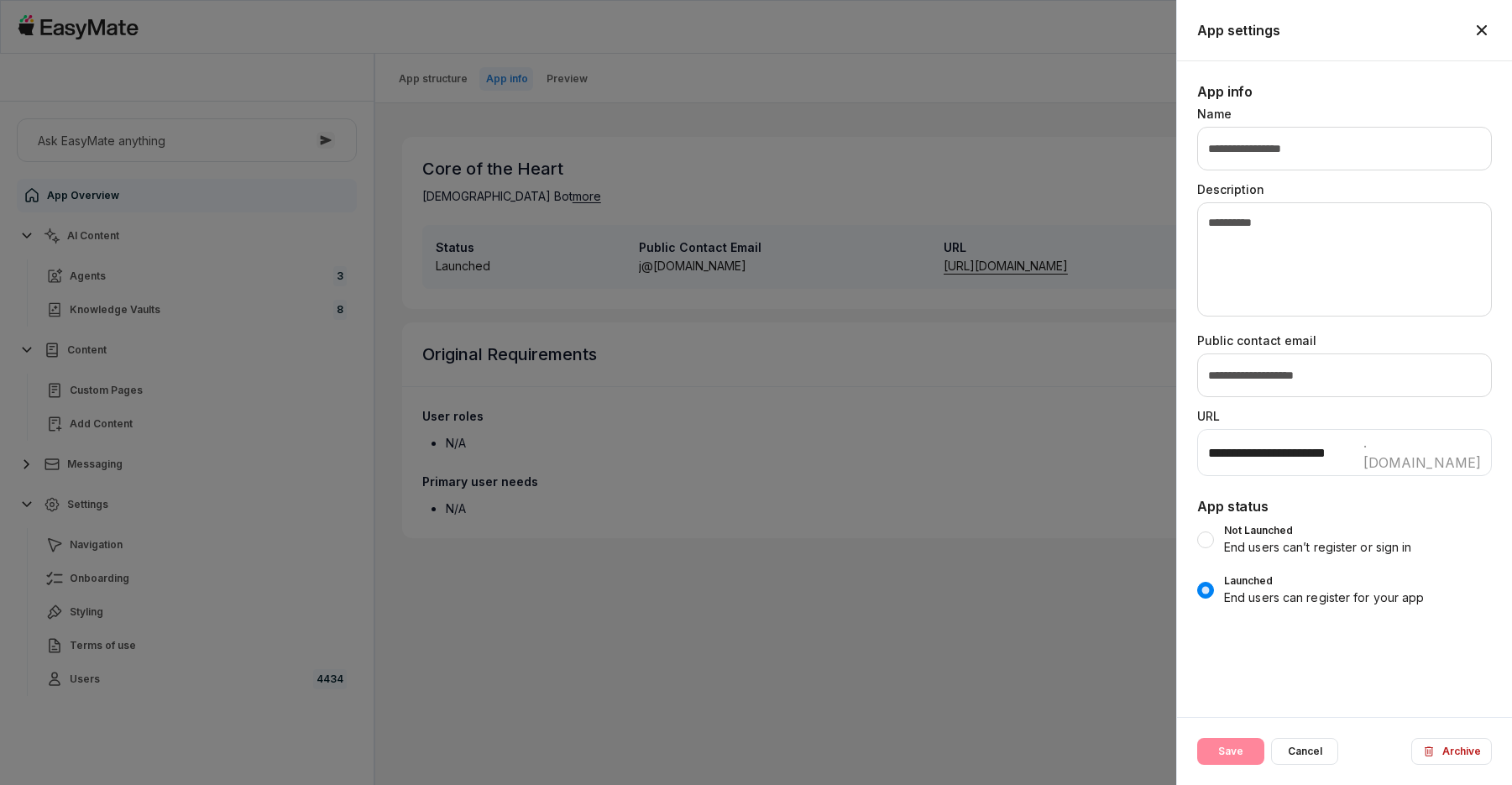
click at [1473, 29] on icon "button" at bounding box center [1481, 30] width 20 height 20
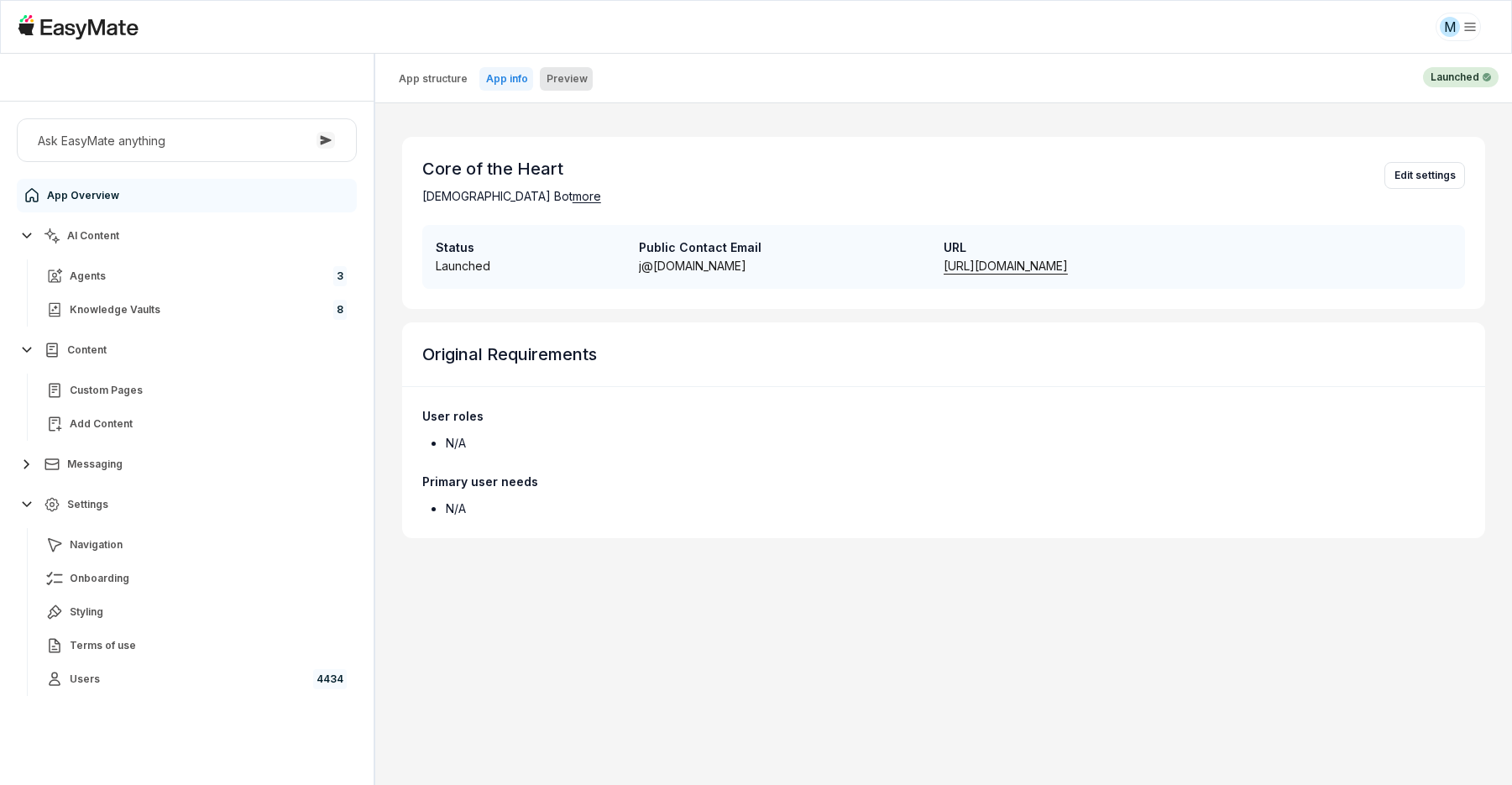
click at [553, 81] on p "Preview" at bounding box center [567, 79] width 41 height 14
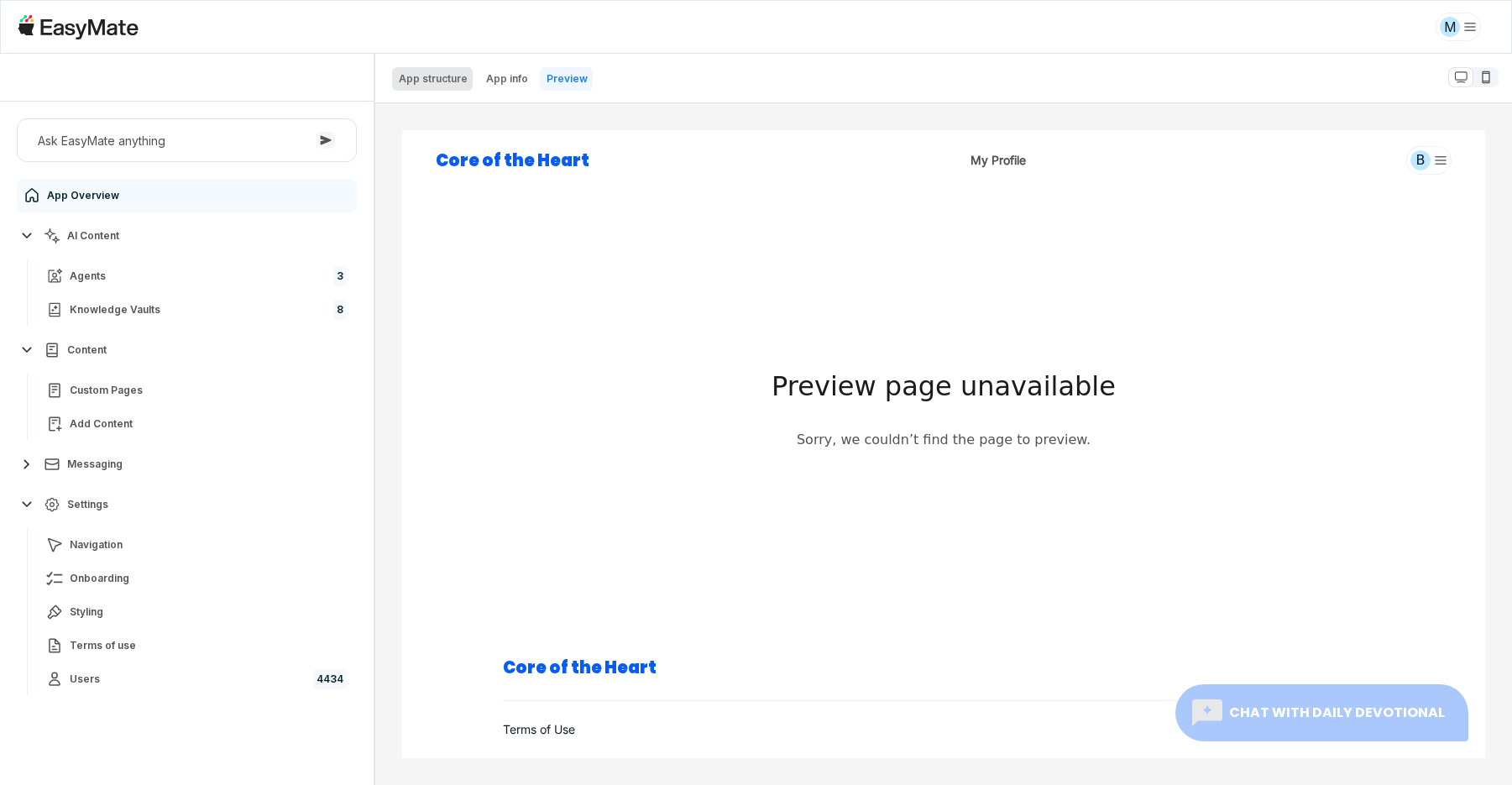
click at [441, 83] on p "App structure" at bounding box center [433, 79] width 69 height 14
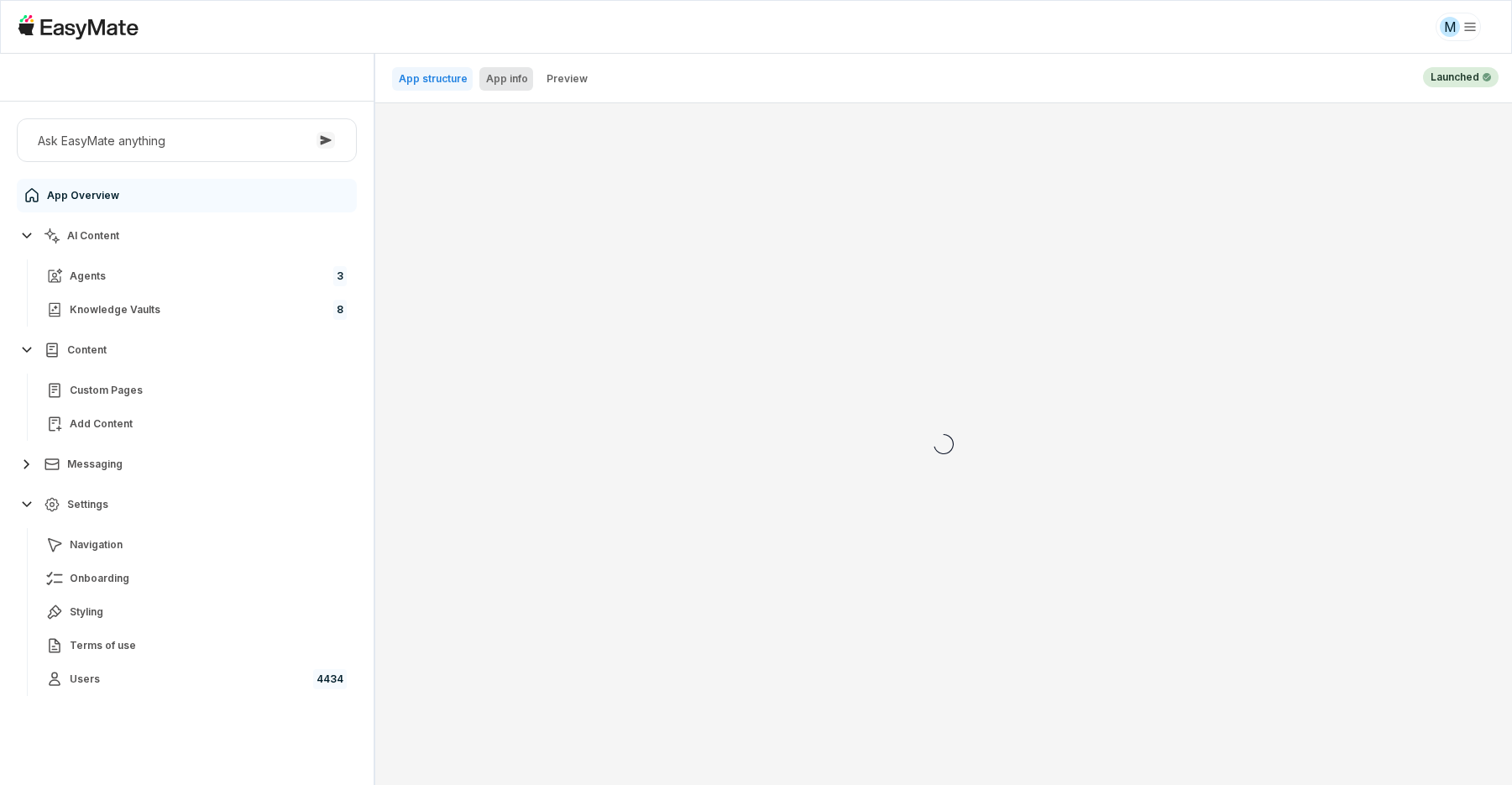
click at [504, 75] on p "App info" at bounding box center [506, 79] width 42 height 14
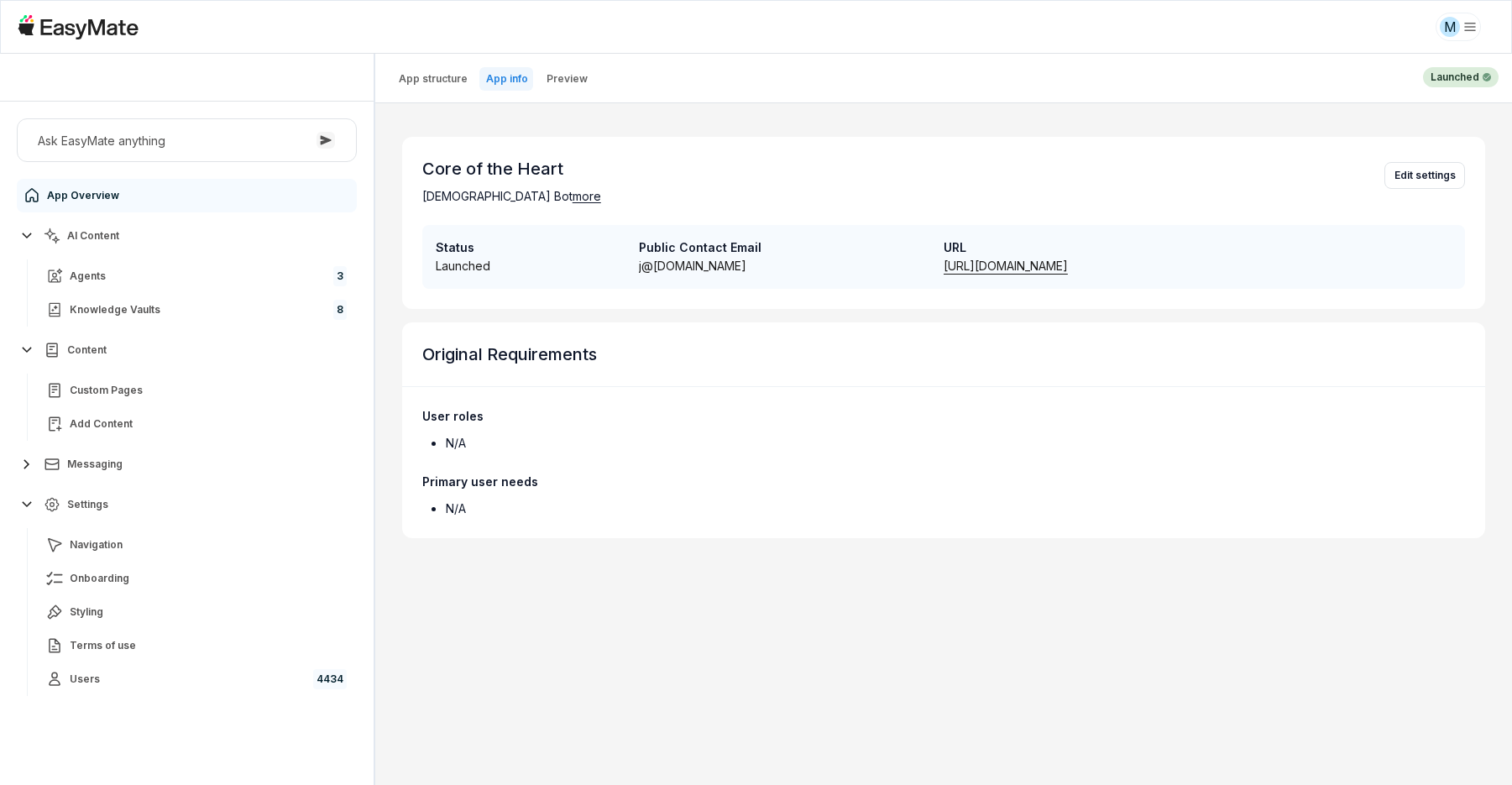
click at [573, 192] on span "more" at bounding box center [586, 196] width 28 height 18
click at [1167, 180] on div "Core of the Heart Gospel Bot less Edit settings" at bounding box center [943, 180] width 1083 height 88
click at [1411, 170] on button "Edit settings" at bounding box center [1424, 176] width 81 height 27
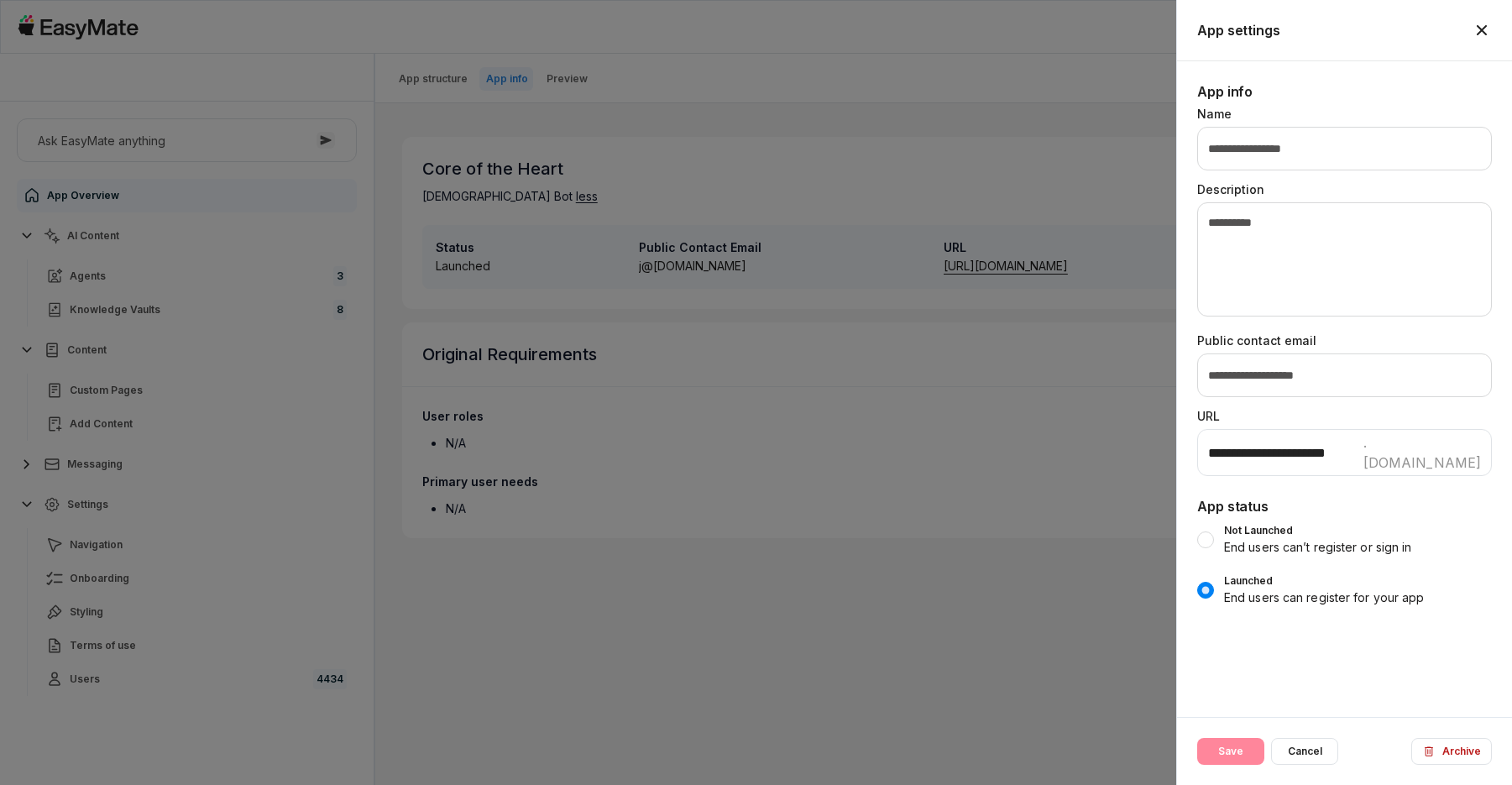
click at [1479, 28] on icon "button" at bounding box center [1481, 30] width 20 height 20
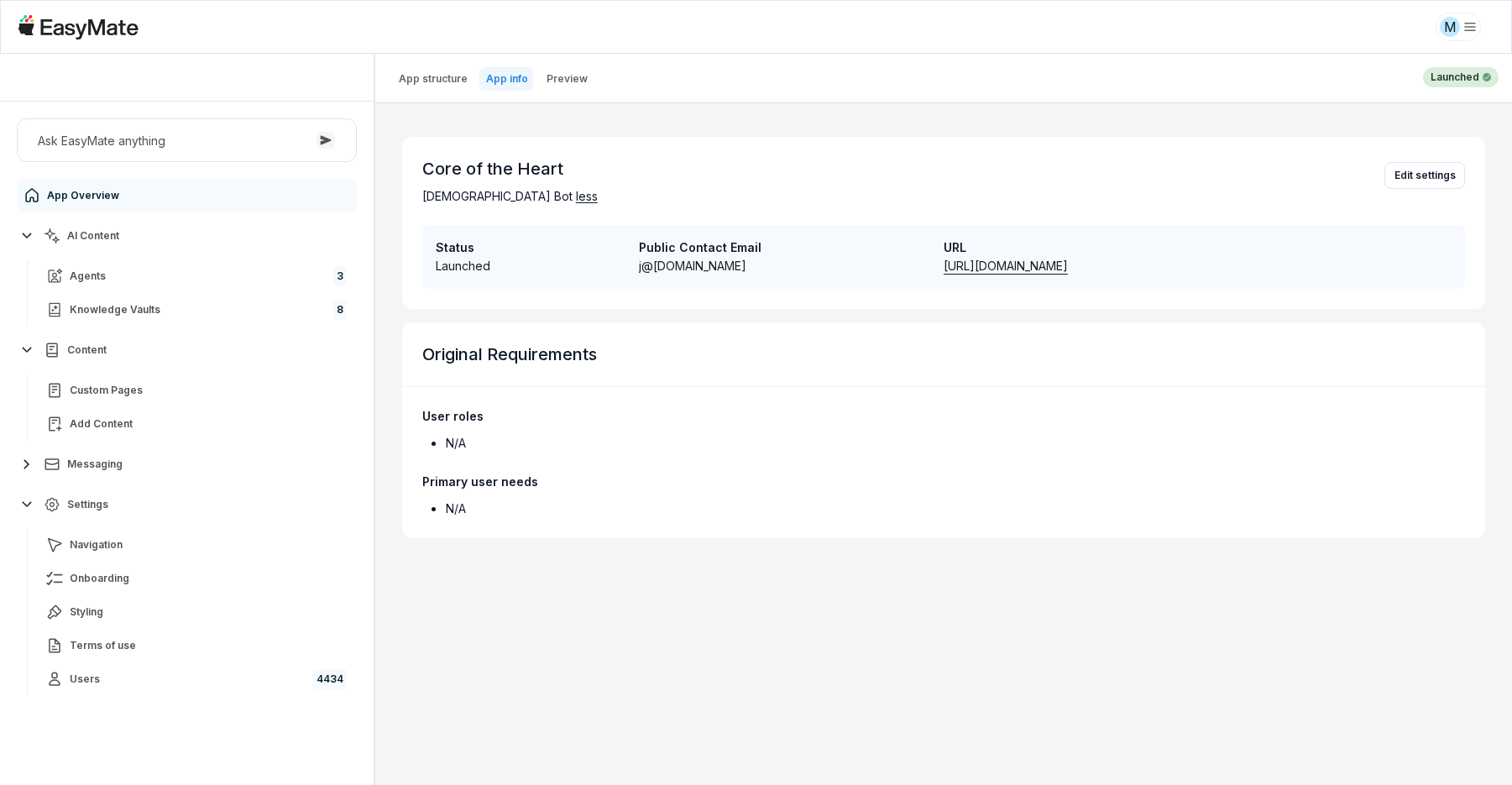
type textarea "*"
